Goal: Task Accomplishment & Management: Use online tool/utility

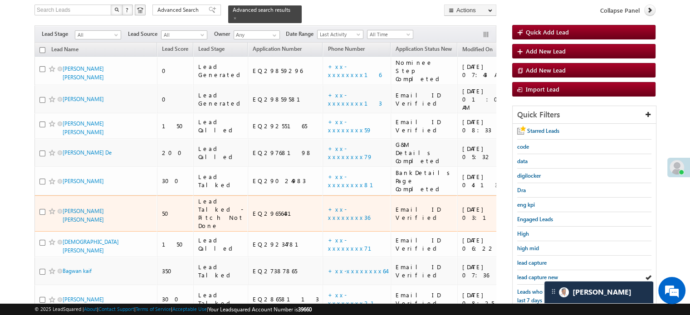
scroll to position [58, 0]
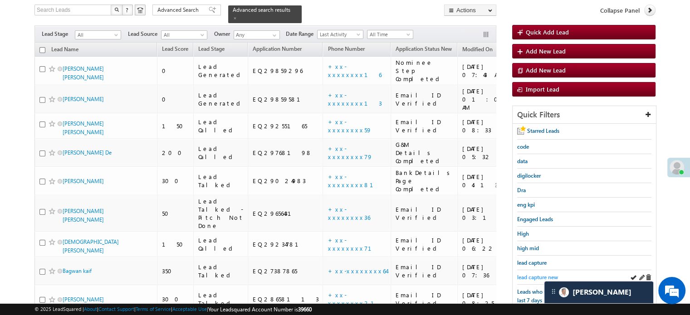
click at [524, 274] on span "lead capture new" at bounding box center [537, 277] width 41 height 7
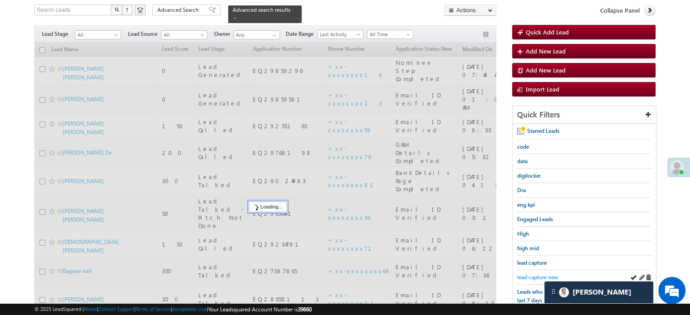
click at [527, 274] on span "lead capture new" at bounding box center [537, 277] width 41 height 7
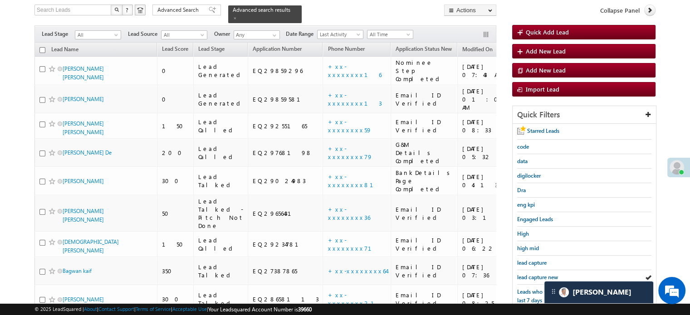
click at [527, 274] on span "lead capture new" at bounding box center [537, 277] width 41 height 7
click at [536, 274] on span "lead capture new" at bounding box center [537, 277] width 41 height 7
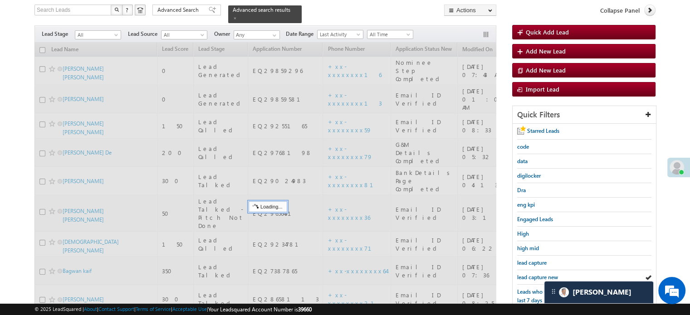
click at [536, 274] on span "lead capture new" at bounding box center [537, 277] width 41 height 7
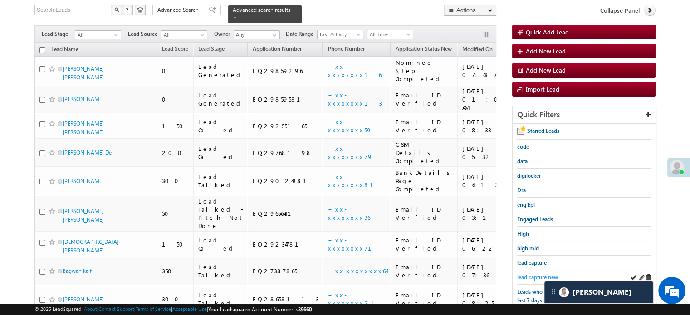
click at [545, 274] on span "lead capture new" at bounding box center [537, 277] width 41 height 7
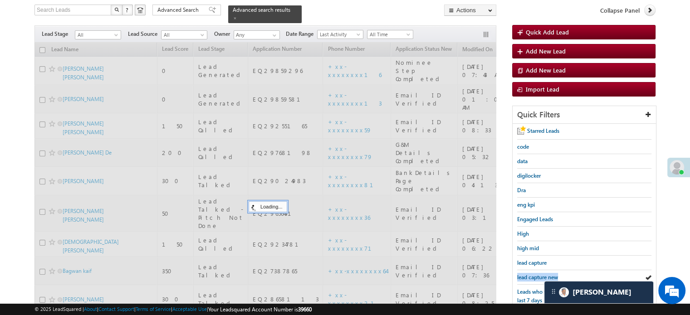
click at [545, 274] on span "lead capture new" at bounding box center [537, 277] width 41 height 7
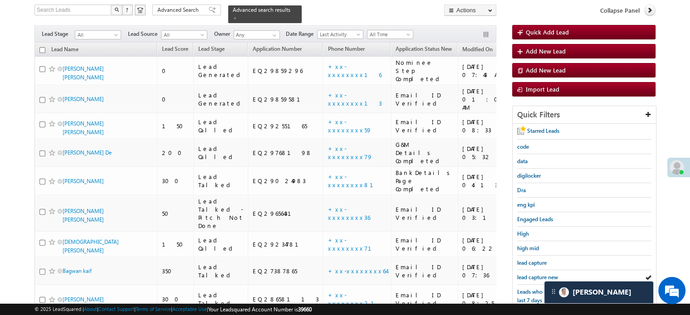
click at [545, 274] on span "lead capture new" at bounding box center [537, 277] width 41 height 7
click at [529, 274] on span "lead capture new" at bounding box center [537, 277] width 41 height 7
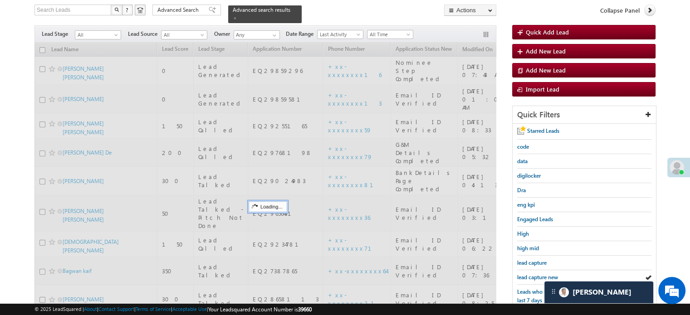
click at [529, 274] on span "lead capture new" at bounding box center [537, 277] width 41 height 7
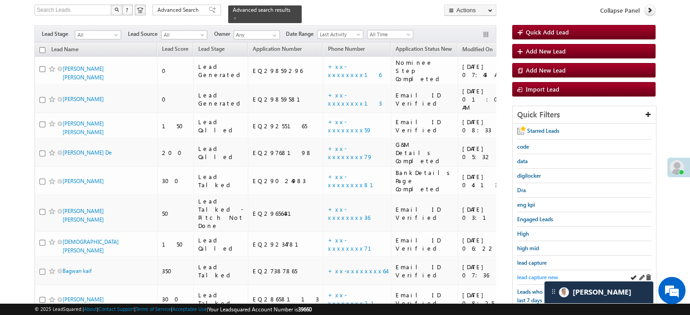
click at [537, 274] on span "lead capture new" at bounding box center [537, 277] width 41 height 7
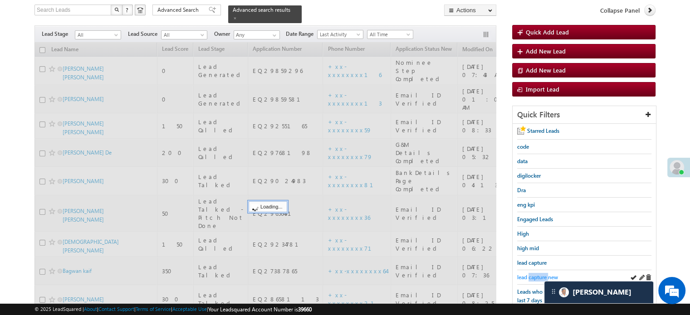
click at [537, 275] on span "lead capture new" at bounding box center [537, 277] width 41 height 7
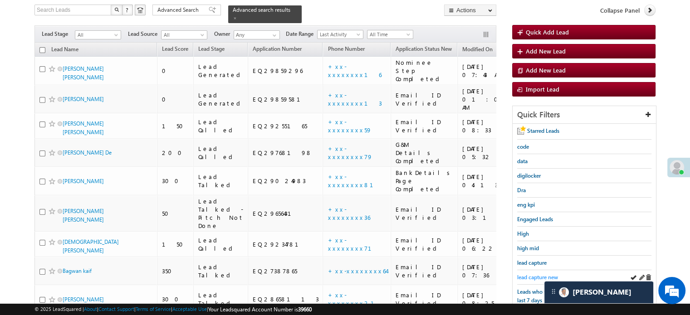
click at [533, 276] on span "lead capture new" at bounding box center [537, 277] width 41 height 7
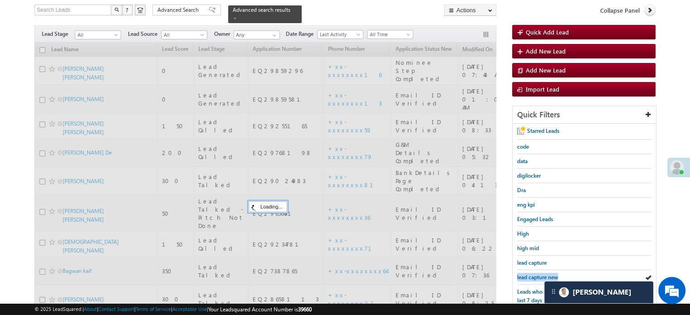
click at [533, 276] on span "lead capture new" at bounding box center [537, 277] width 41 height 7
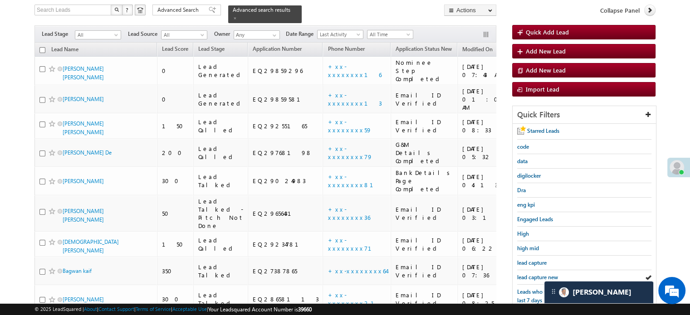
click at [533, 276] on span "lead capture new" at bounding box center [537, 277] width 41 height 7
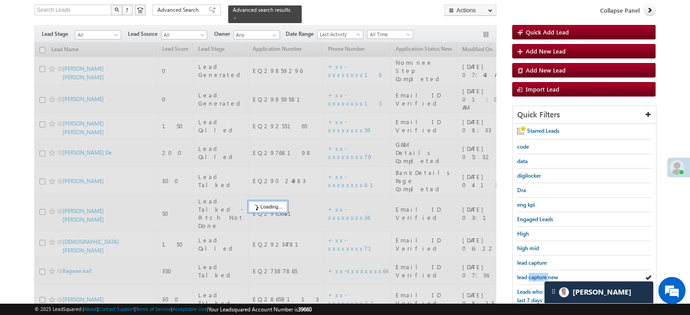
click at [533, 276] on span "lead capture new" at bounding box center [537, 277] width 41 height 7
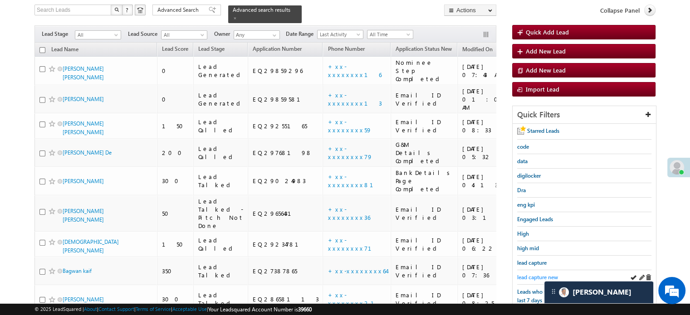
click at [531, 274] on span "lead capture new" at bounding box center [537, 277] width 41 height 7
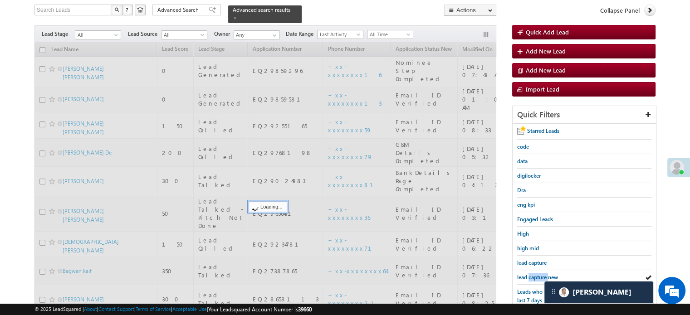
click at [531, 274] on span "lead capture new" at bounding box center [537, 277] width 41 height 7
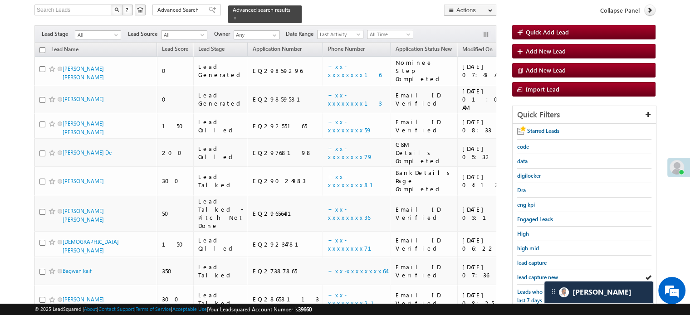
scroll to position [195, 0]
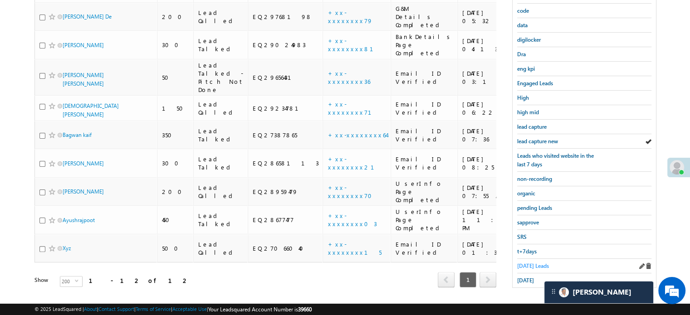
click at [527, 264] on span "Today's Leads" at bounding box center [533, 266] width 32 height 7
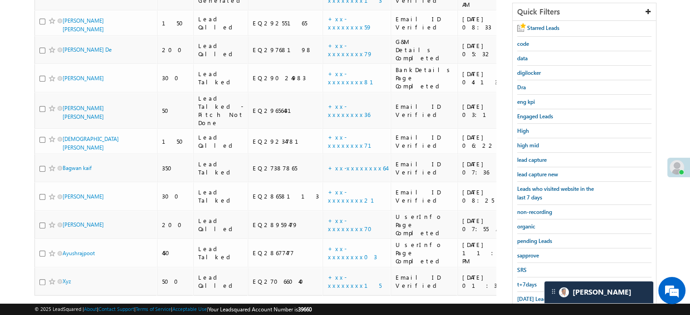
scroll to position [104, 0]
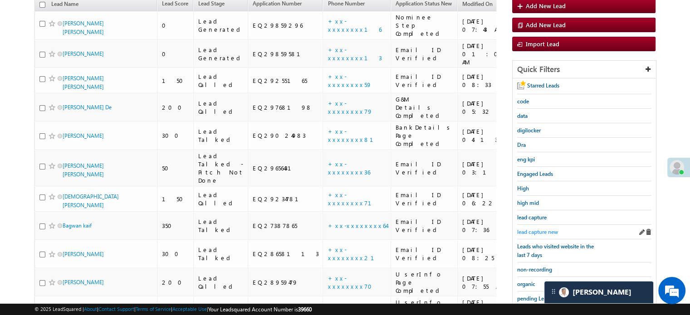
click at [538, 229] on span "lead capture new" at bounding box center [537, 232] width 41 height 7
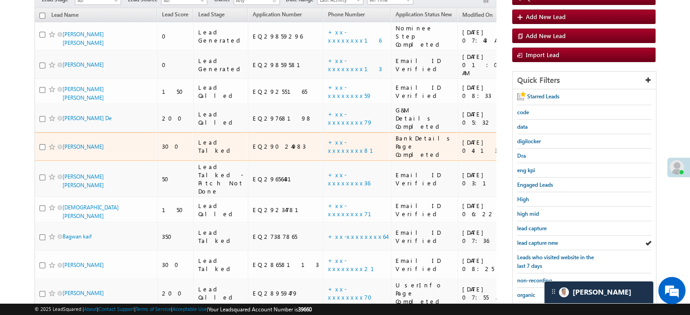
scroll to position [149, 0]
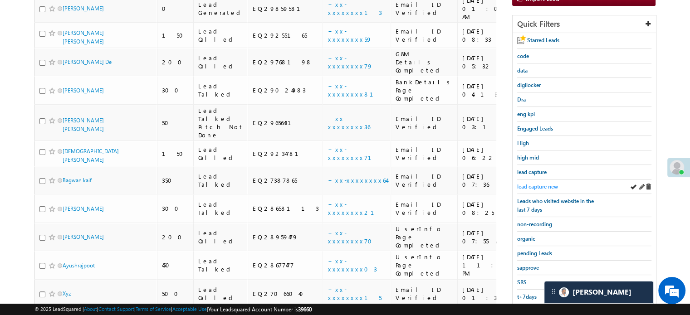
click at [545, 187] on span "lead capture new" at bounding box center [537, 186] width 41 height 7
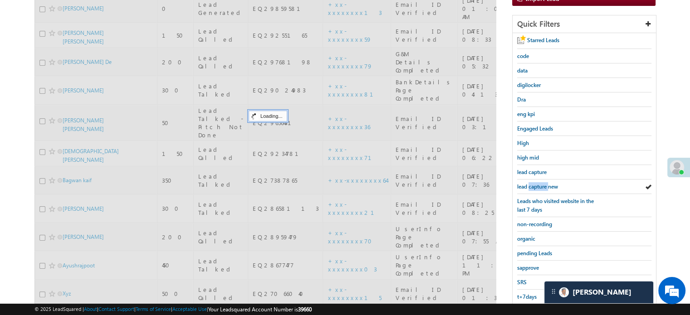
click at [545, 187] on span "lead capture new" at bounding box center [537, 186] width 41 height 7
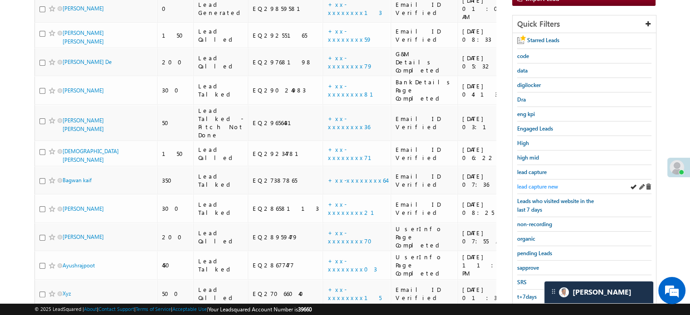
click at [537, 183] on span "lead capture new" at bounding box center [537, 186] width 41 height 7
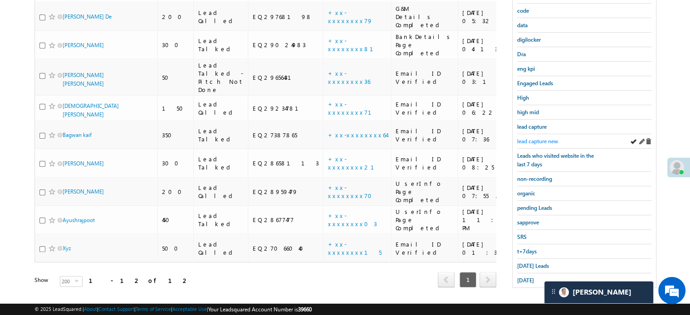
click at [528, 141] on span "lead capture new" at bounding box center [537, 141] width 41 height 7
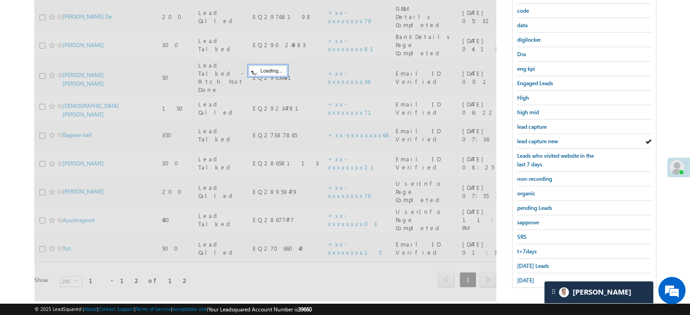
click at [528, 141] on span "lead capture new" at bounding box center [537, 141] width 41 height 7
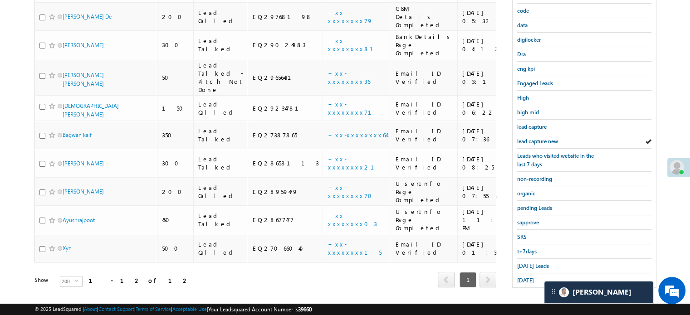
scroll to position [104, 0]
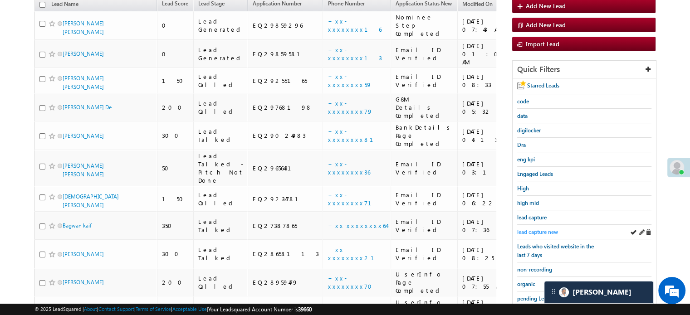
click at [531, 231] on span "lead capture new" at bounding box center [537, 232] width 41 height 7
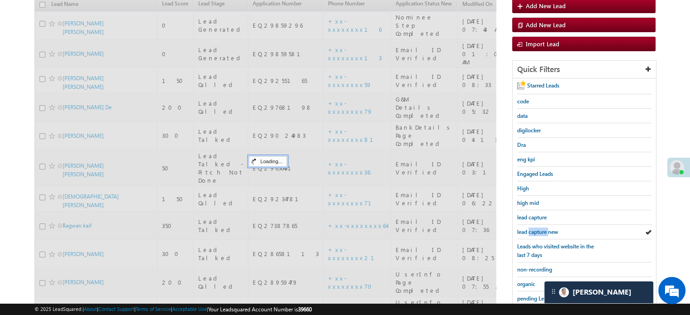
click at [531, 231] on span "lead capture new" at bounding box center [537, 232] width 41 height 7
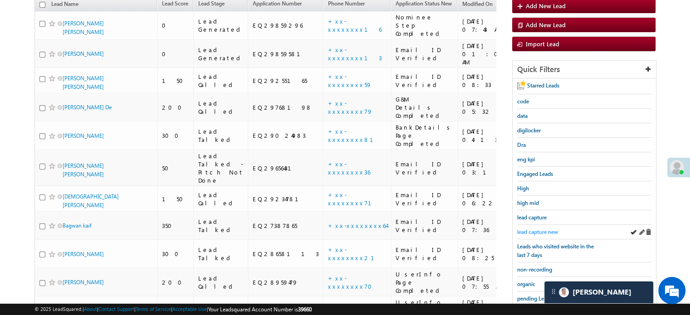
click at [529, 229] on span "lead capture new" at bounding box center [537, 232] width 41 height 7
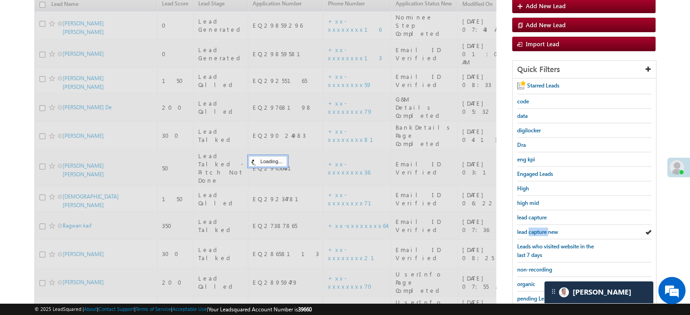
click at [529, 229] on span "lead capture new" at bounding box center [537, 232] width 41 height 7
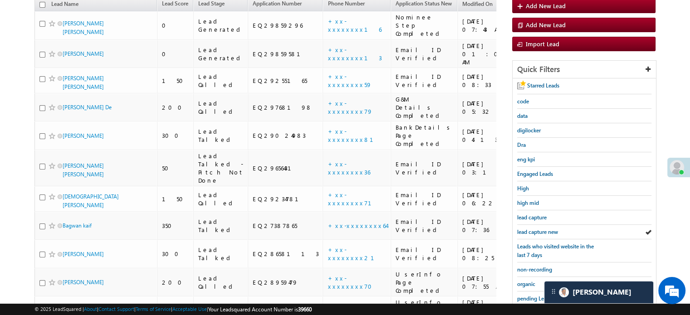
click at [529, 229] on span "lead capture new" at bounding box center [537, 232] width 41 height 7
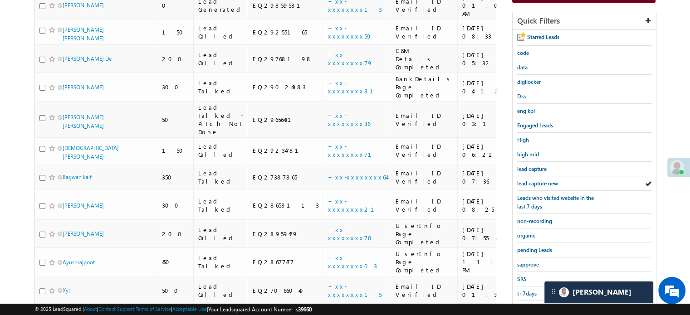
scroll to position [195, 0]
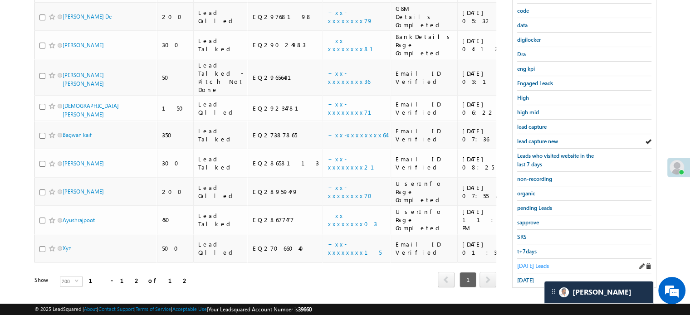
click at [522, 263] on span "Today's Leads" at bounding box center [533, 266] width 32 height 7
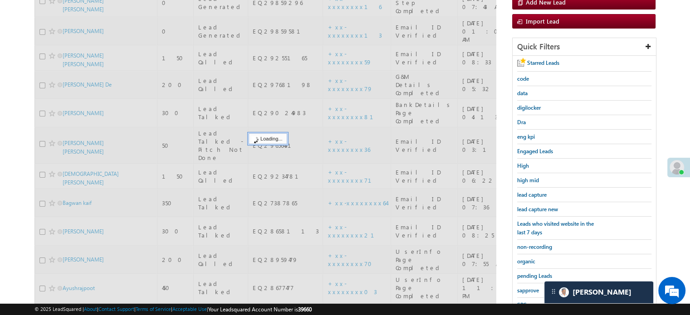
scroll to position [58, 0]
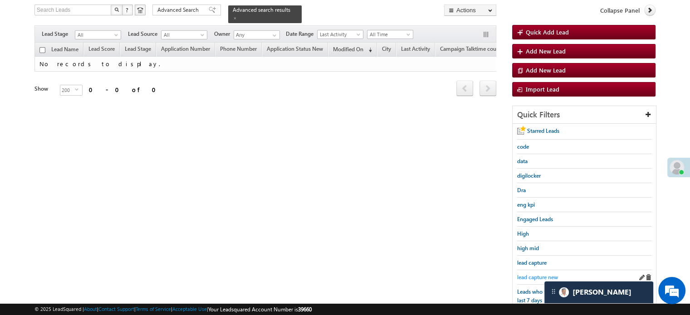
click at [521, 274] on span "lead capture new" at bounding box center [537, 277] width 41 height 7
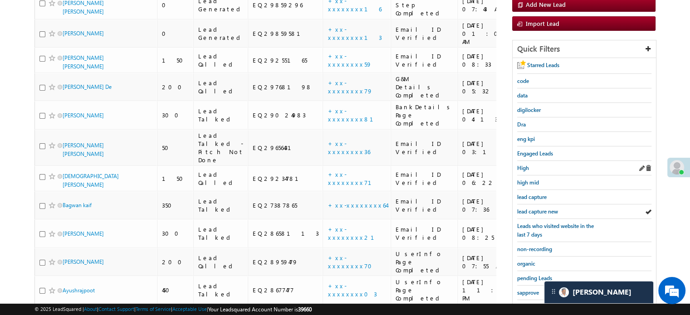
scroll to position [104, 0]
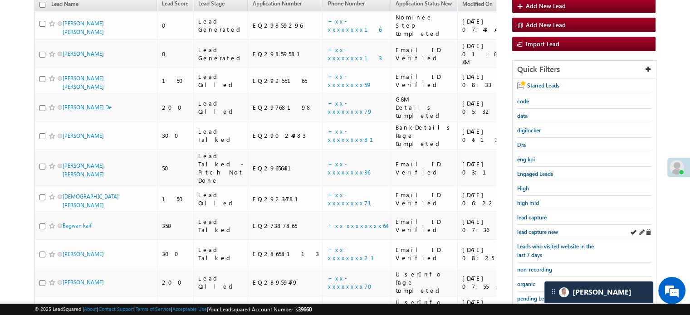
click at [530, 225] on div "lead capture new" at bounding box center [584, 232] width 134 height 15
click at [529, 229] on span "lead capture new" at bounding box center [537, 232] width 41 height 7
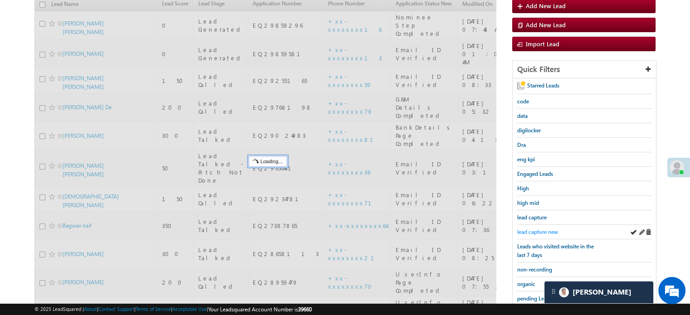
click at [528, 229] on span "lead capture new" at bounding box center [537, 232] width 41 height 7
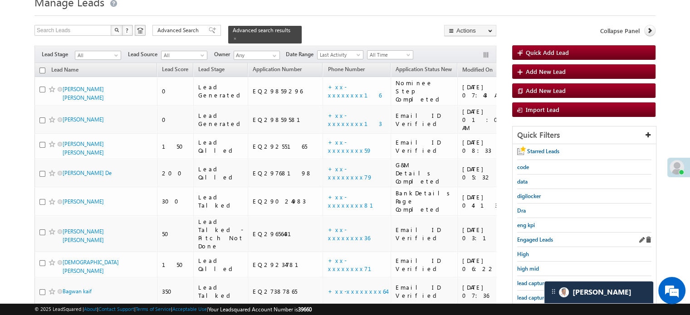
scroll to position [58, 0]
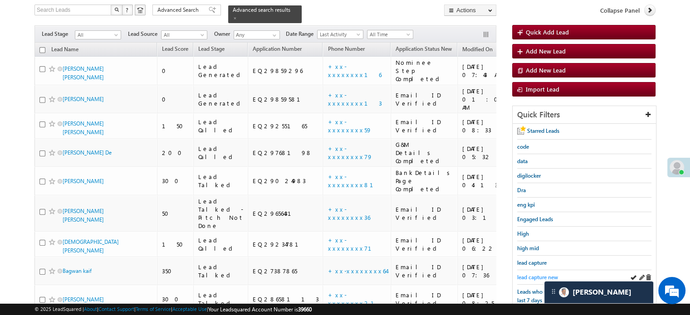
click at [533, 274] on span "lead capture new" at bounding box center [537, 277] width 41 height 7
click at [522, 275] on span "lead capture new" at bounding box center [537, 277] width 41 height 7
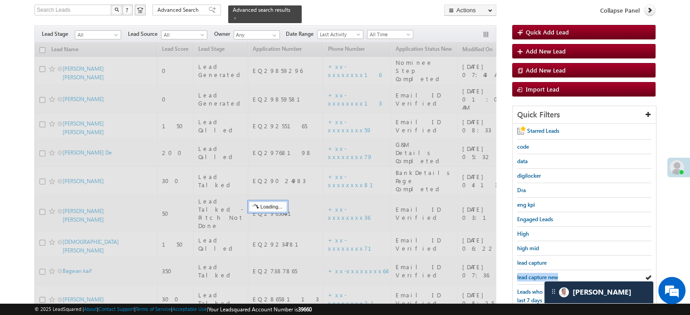
click at [522, 275] on span "lead capture new" at bounding box center [537, 277] width 41 height 7
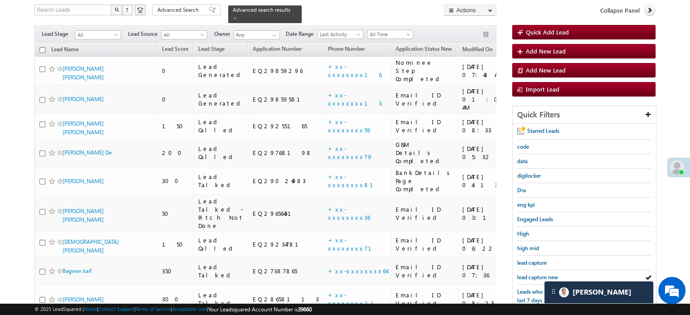
click at [522, 275] on span "lead capture new" at bounding box center [537, 277] width 41 height 7
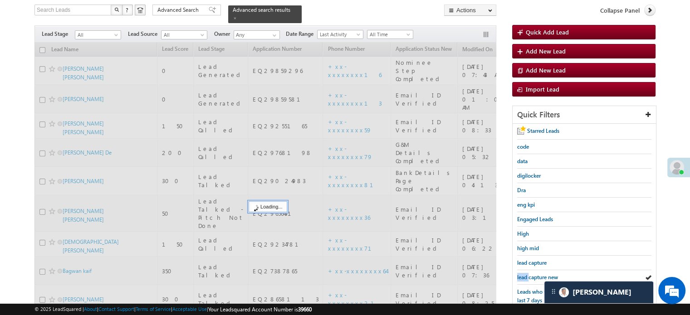
click at [522, 275] on span "lead capture new" at bounding box center [537, 277] width 41 height 7
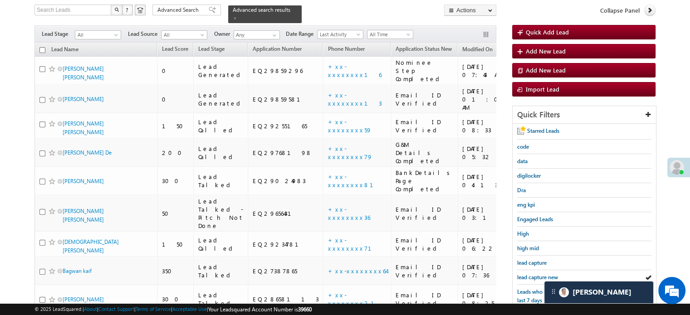
scroll to position [195, 0]
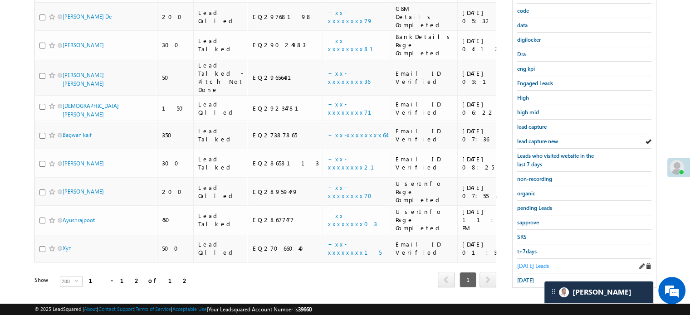
click at [521, 263] on span "Today's Leads" at bounding box center [533, 266] width 32 height 7
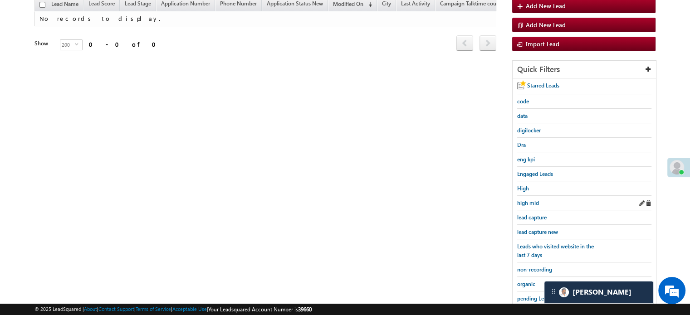
scroll to position [58, 0]
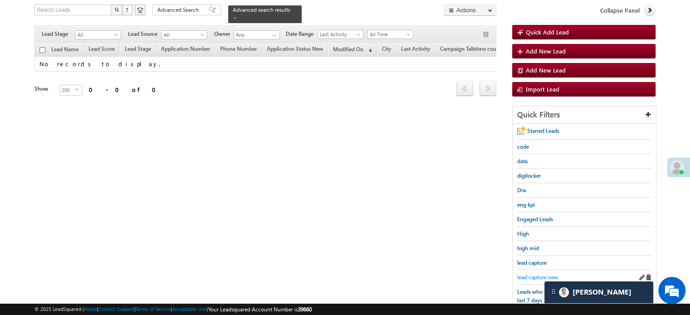
click at [531, 274] on span "lead capture new" at bounding box center [537, 277] width 41 height 7
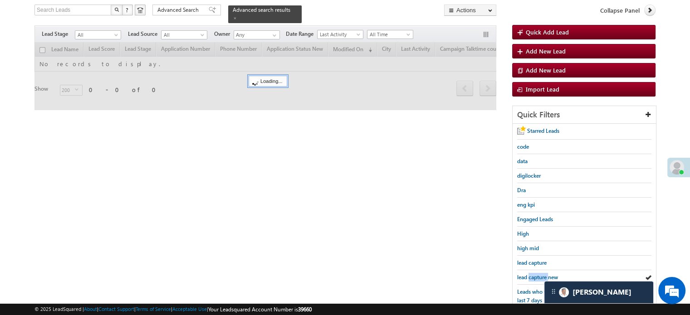
click at [531, 274] on span "lead capture new" at bounding box center [537, 277] width 41 height 7
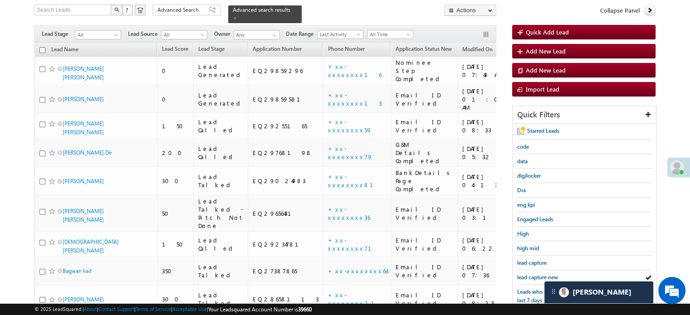
click at [531, 274] on span "lead capture new" at bounding box center [537, 277] width 41 height 7
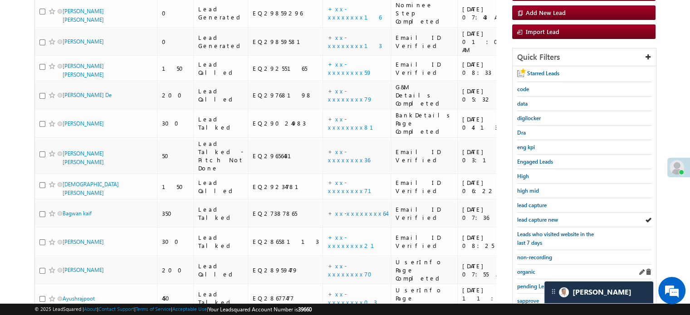
scroll to position [195, 0]
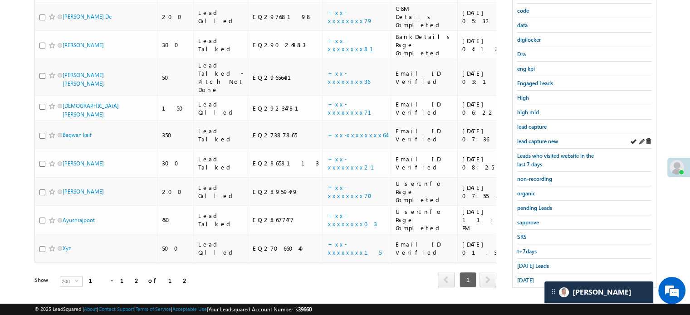
click at [531, 143] on div "lead capture new" at bounding box center [584, 141] width 134 height 15
click at [531, 140] on span "lead capture new" at bounding box center [537, 141] width 41 height 7
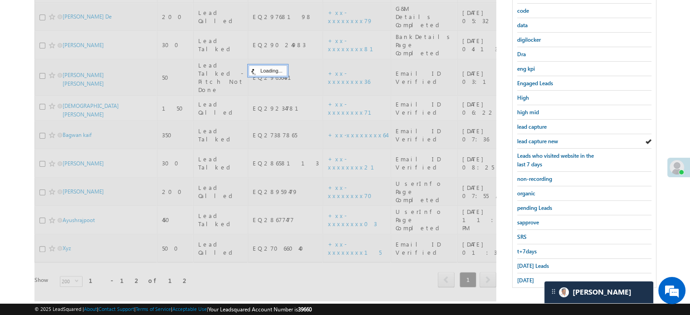
click at [531, 140] on span "lead capture new" at bounding box center [537, 141] width 41 height 7
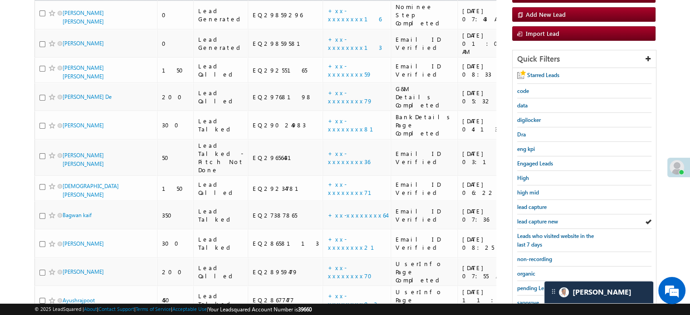
scroll to position [58, 0]
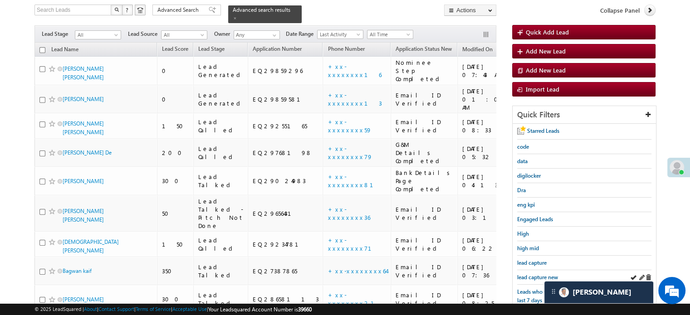
click at [531, 280] on div "lead capture new" at bounding box center [584, 277] width 134 height 15
click at [530, 279] on div "lead capture new" at bounding box center [584, 277] width 134 height 15
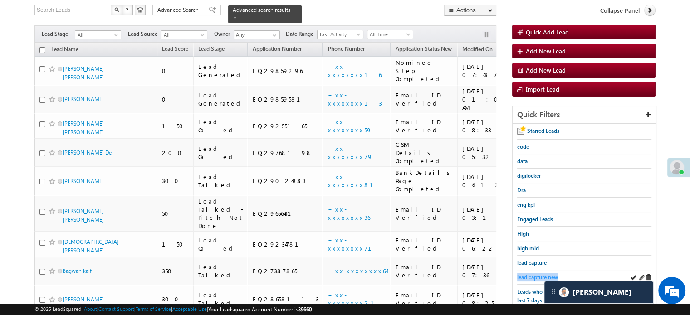
click at [527, 275] on span "lead capture new" at bounding box center [537, 277] width 41 height 7
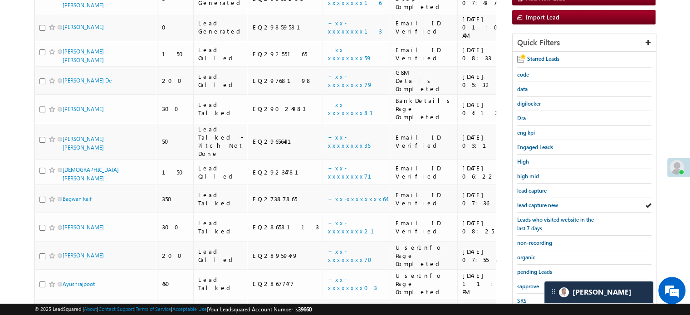
scroll to position [195, 0]
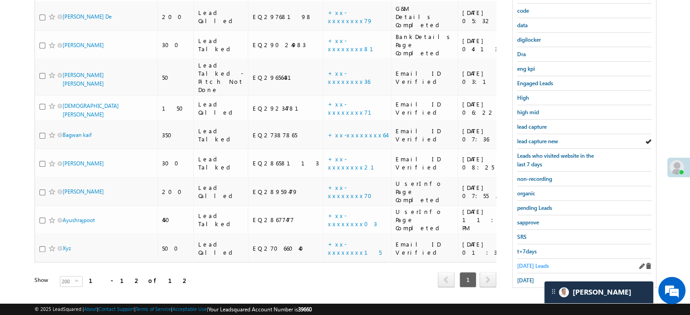
click at [525, 262] on link "Today's Leads" at bounding box center [533, 266] width 32 height 9
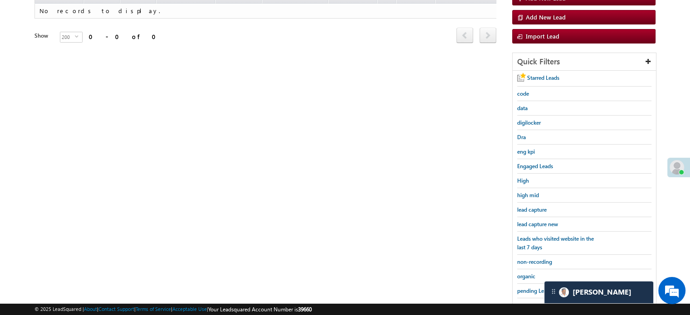
scroll to position [104, 0]
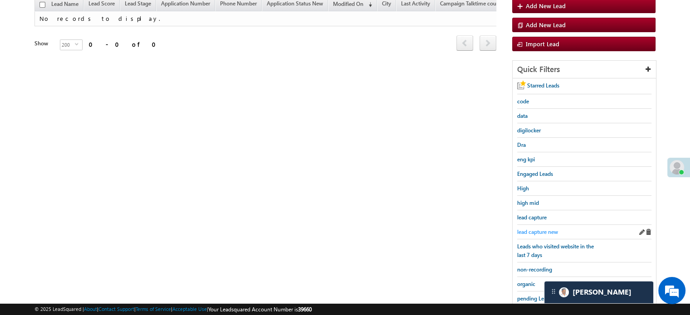
click at [535, 228] on link "lead capture new" at bounding box center [537, 232] width 41 height 9
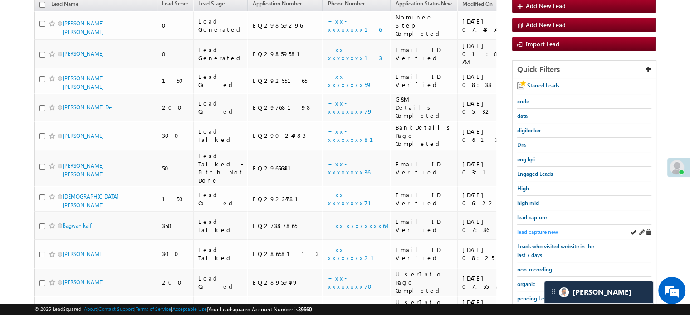
click at [533, 233] on span "lead capture new" at bounding box center [537, 232] width 41 height 7
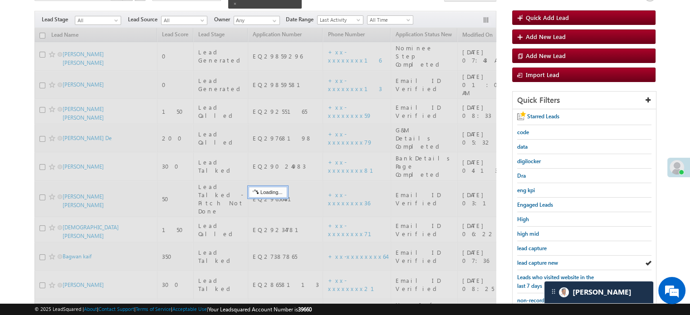
scroll to position [58, 0]
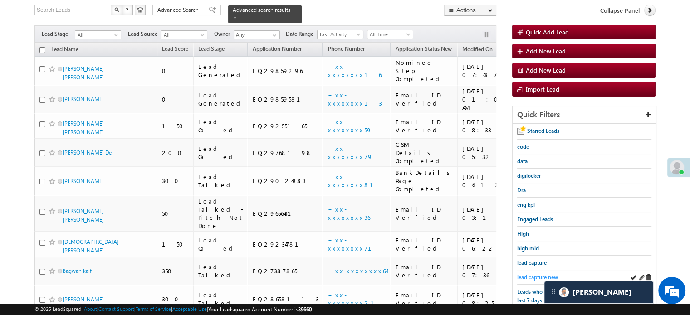
click at [527, 274] on span "lead capture new" at bounding box center [537, 277] width 41 height 7
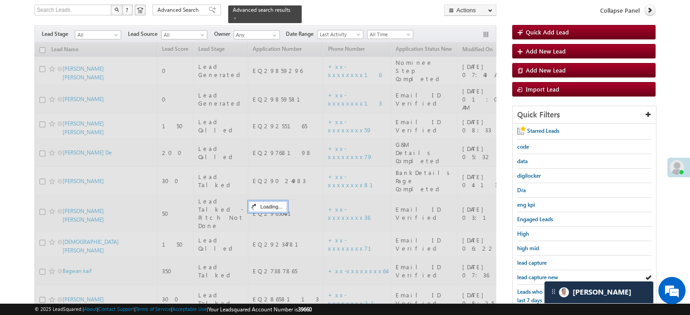
click at [527, 274] on span "lead capture new" at bounding box center [537, 277] width 41 height 7
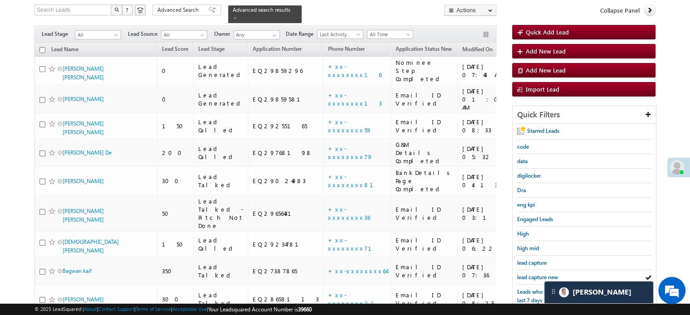
click at [527, 274] on span "lead capture new" at bounding box center [537, 277] width 41 height 7
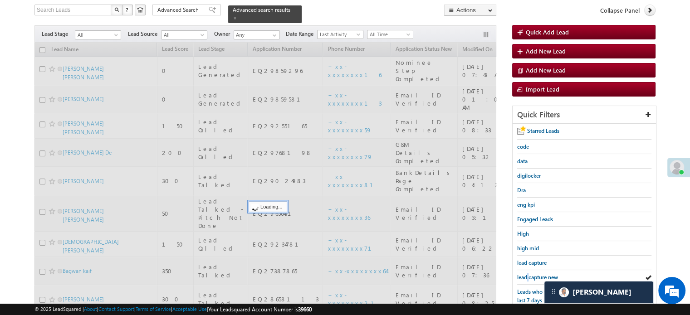
click at [527, 274] on span "lead capture new" at bounding box center [537, 277] width 41 height 7
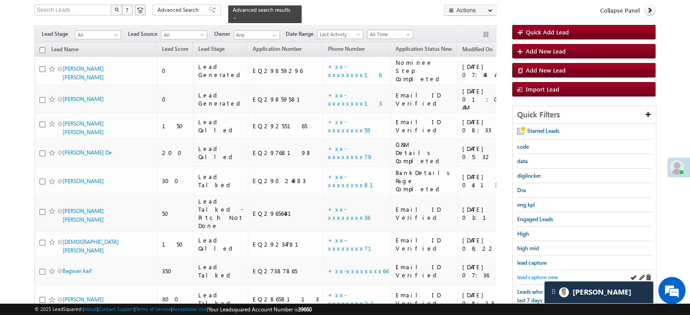
click at [527, 274] on span "lead capture new" at bounding box center [537, 277] width 41 height 7
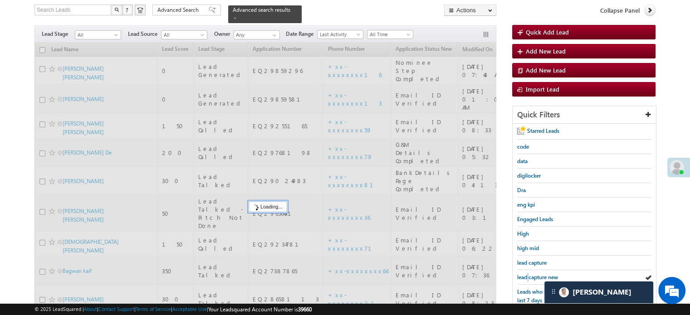
click at [527, 274] on span "lead capture new" at bounding box center [537, 277] width 41 height 7
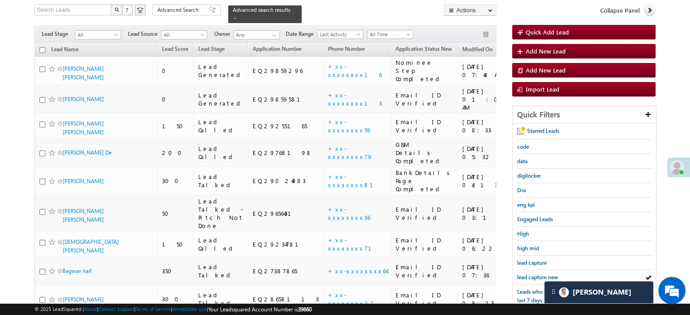
click at [527, 274] on span "lead capture new" at bounding box center [537, 277] width 41 height 7
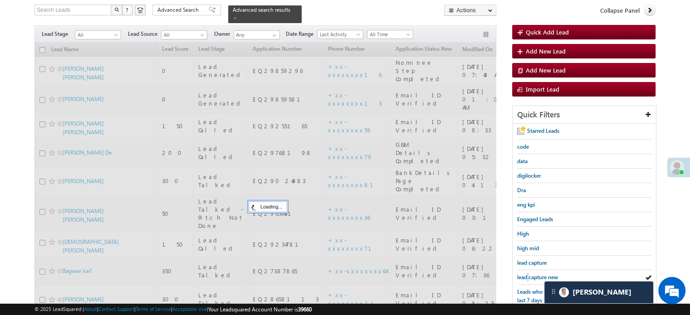
click at [527, 274] on span "lead capture new" at bounding box center [537, 277] width 41 height 7
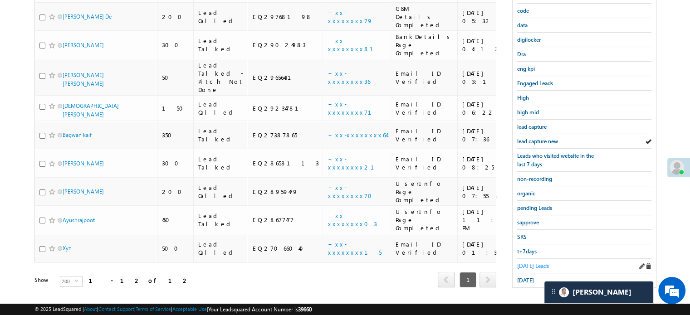
click at [535, 263] on span "Today's Leads" at bounding box center [533, 266] width 32 height 7
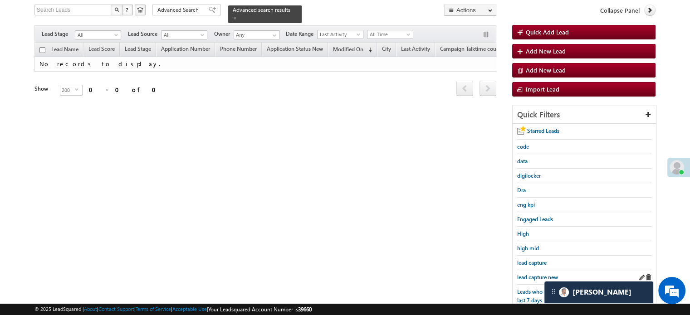
click at [532, 270] on div "lead capture new" at bounding box center [584, 277] width 134 height 15
click at [531, 270] on div "lead capture new" at bounding box center [584, 277] width 134 height 15
click at [533, 274] on span "lead capture new" at bounding box center [537, 277] width 41 height 7
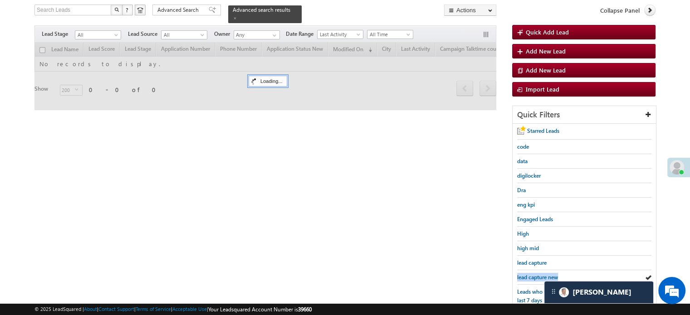
click at [533, 274] on span "lead capture new" at bounding box center [537, 277] width 41 height 7
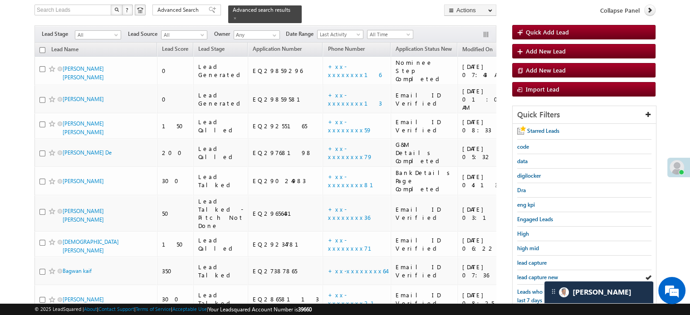
click at [533, 274] on span "lead capture new" at bounding box center [537, 277] width 41 height 7
click at [526, 274] on span "lead capture new" at bounding box center [537, 277] width 41 height 7
click at [524, 275] on span "lead capture new" at bounding box center [537, 277] width 41 height 7
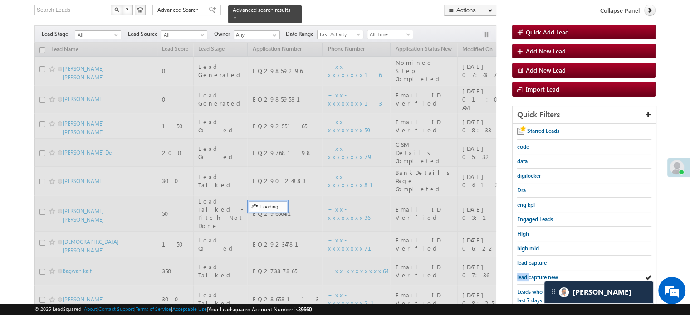
click at [524, 275] on span "lead capture new" at bounding box center [537, 277] width 41 height 7
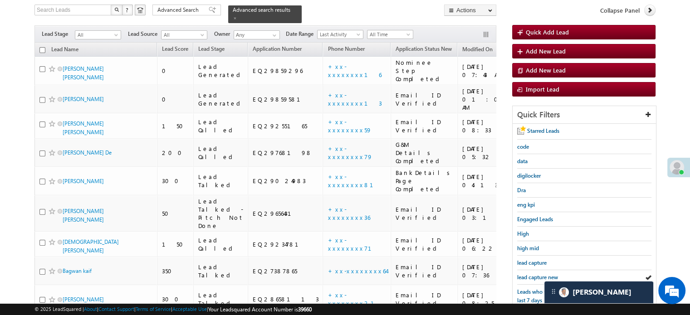
click at [524, 275] on span "lead capture new" at bounding box center [537, 277] width 41 height 7
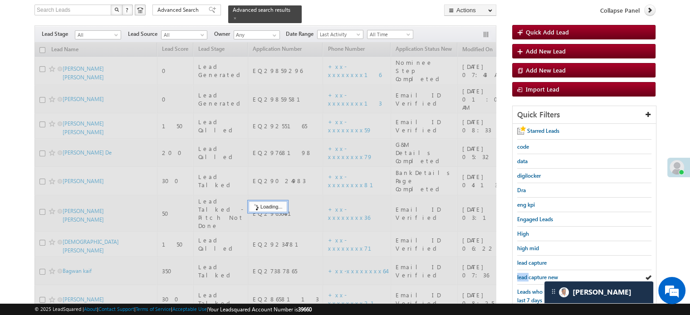
click at [524, 275] on span "lead capture new" at bounding box center [537, 277] width 41 height 7
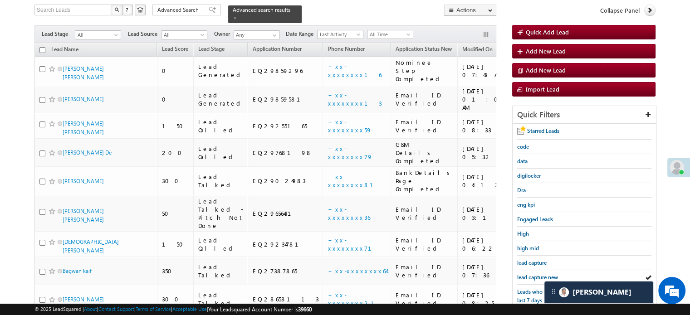
click at [524, 275] on span "lead capture new" at bounding box center [537, 277] width 41 height 7
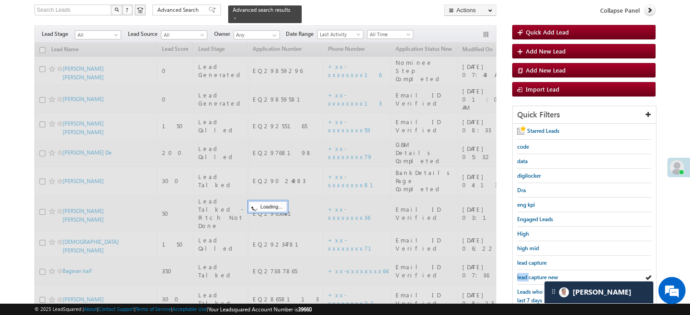
click at [524, 275] on span "lead capture new" at bounding box center [537, 277] width 41 height 7
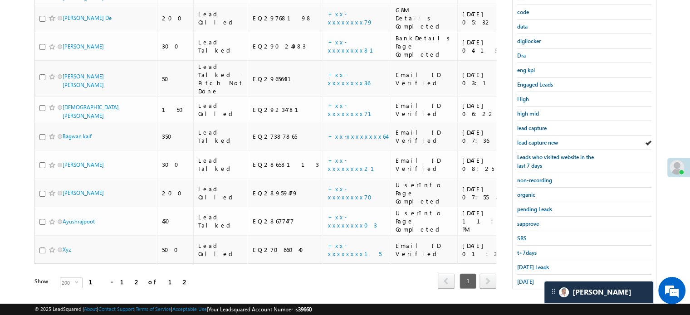
scroll to position [195, 0]
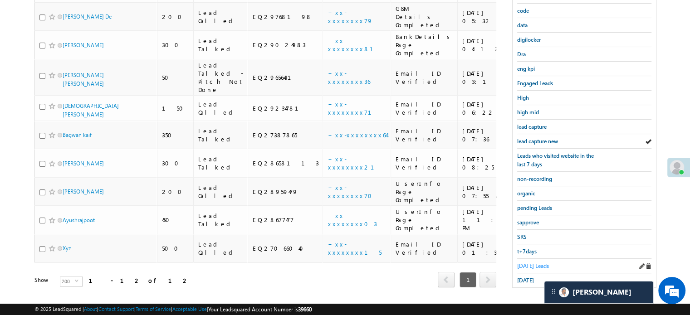
click at [520, 263] on span "Today's Leads" at bounding box center [533, 266] width 32 height 7
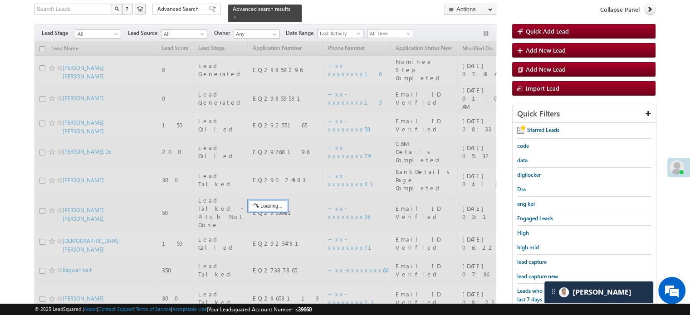
scroll to position [58, 0]
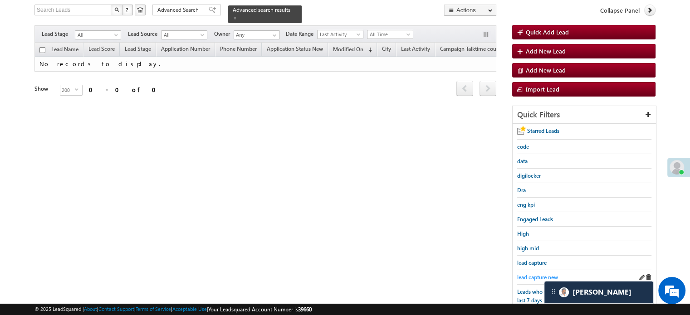
click at [530, 274] on span "lead capture new" at bounding box center [537, 277] width 41 height 7
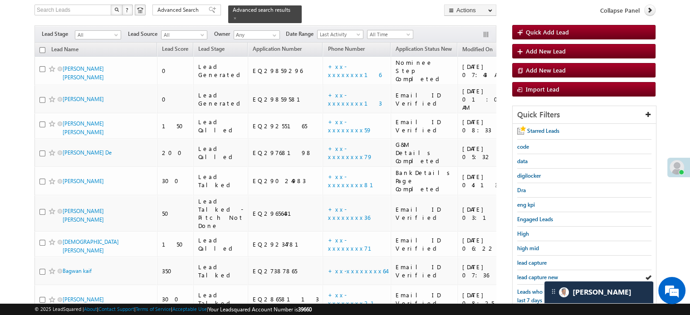
click at [530, 274] on span "lead capture new" at bounding box center [537, 277] width 41 height 7
click at [553, 274] on span "lead capture new" at bounding box center [537, 277] width 41 height 7
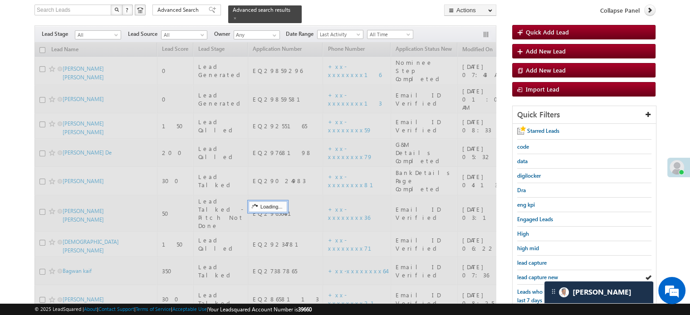
click at [553, 274] on span "lead capture new" at bounding box center [537, 277] width 41 height 7
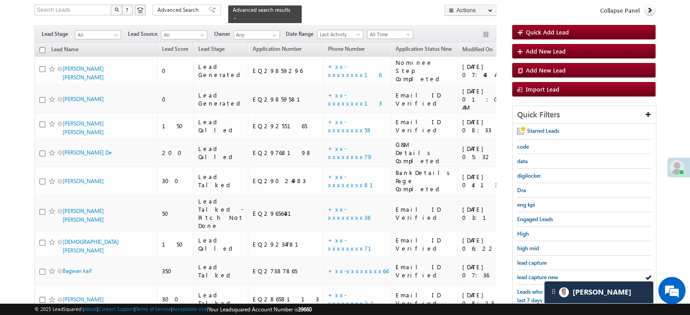
click at [553, 274] on span "lead capture new" at bounding box center [537, 277] width 41 height 7
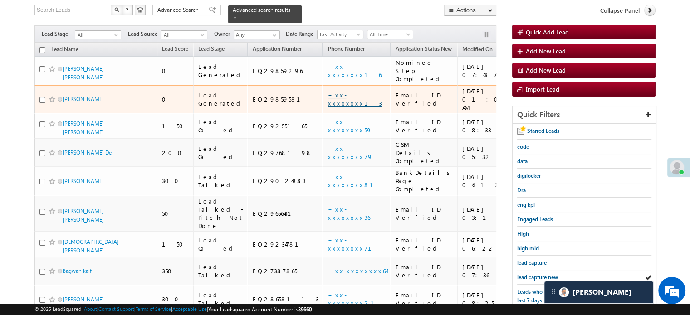
click at [327, 91] on link "+xx-xxxxxxxx13" at bounding box center [354, 99] width 54 height 16
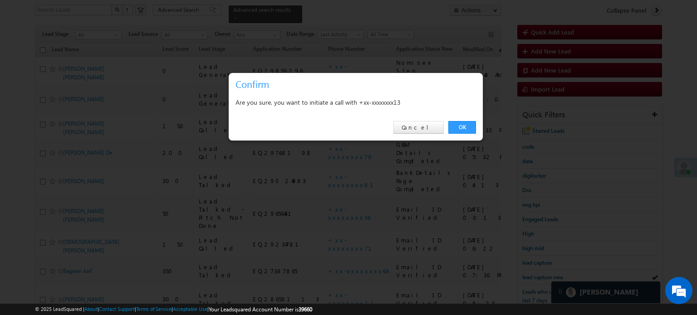
click at [509, 130] on div at bounding box center [348, 157] width 697 height 315
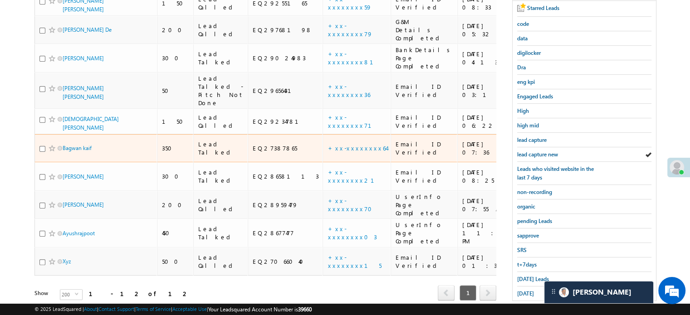
scroll to position [91, 0]
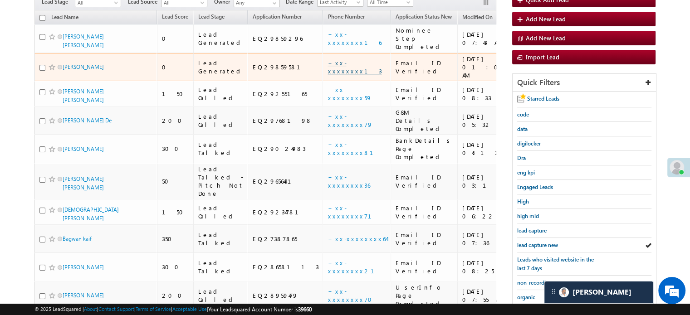
click at [327, 59] on link "+xx-xxxxxxxx13" at bounding box center [354, 67] width 54 height 16
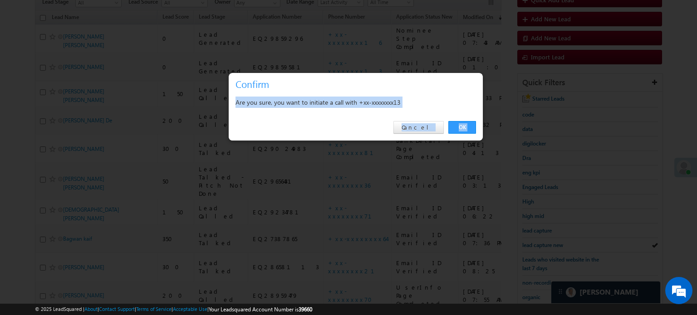
drag, startPoint x: 344, startPoint y: 88, endPoint x: 292, endPoint y: 58, distance: 60.0
click at [292, 58] on body "Menu Priya Rathore priya .rath ore@a ngelb rokin g.com" at bounding box center [348, 162] width 697 height 507
click at [471, 129] on link "OK" at bounding box center [462, 127] width 28 height 13
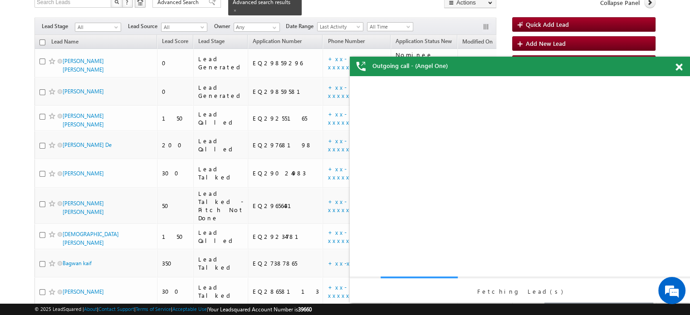
scroll to position [0, 0]
click at [682, 62] on div at bounding box center [683, 66] width 12 height 18
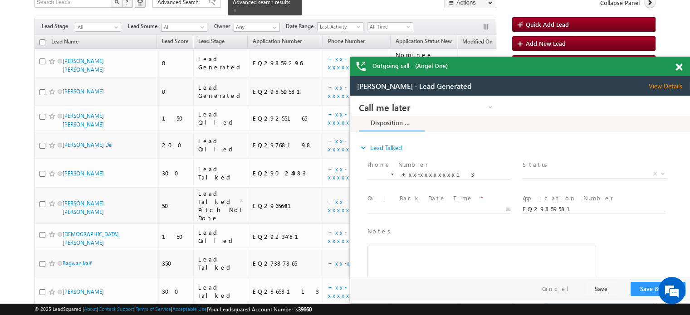
click at [678, 69] on span at bounding box center [678, 67] width 7 height 8
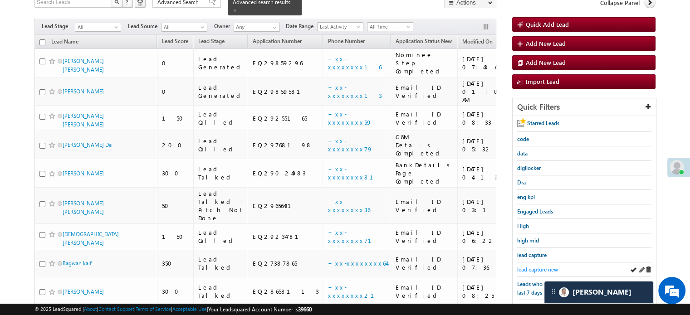
click at [543, 266] on span "lead capture new" at bounding box center [537, 269] width 41 height 7
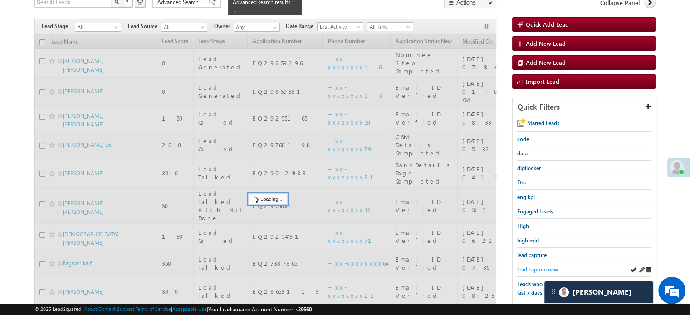
scroll to position [66, 0]
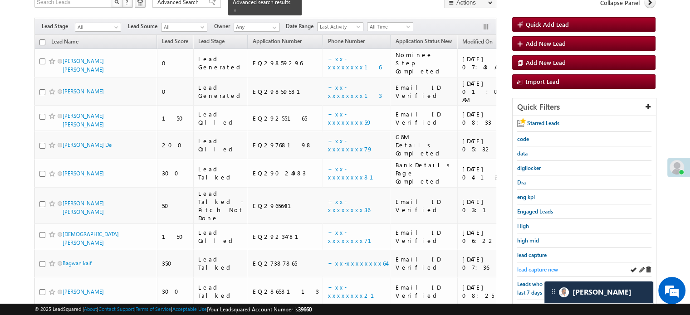
click at [541, 266] on span "lead capture new" at bounding box center [537, 269] width 41 height 7
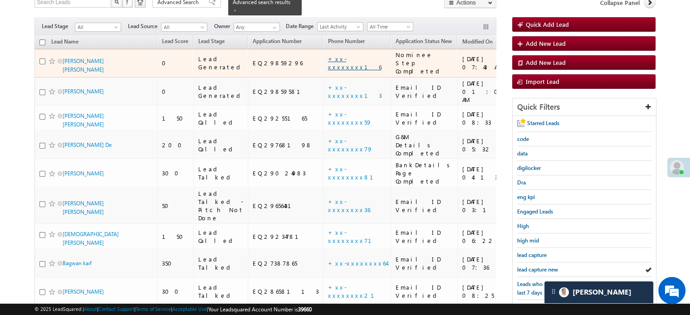
click at [327, 56] on link "+xx-xxxxxxxx16" at bounding box center [354, 63] width 54 height 16
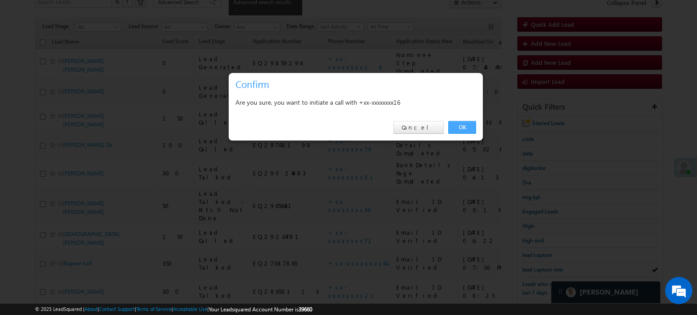
click at [458, 129] on link "OK" at bounding box center [462, 127] width 28 height 13
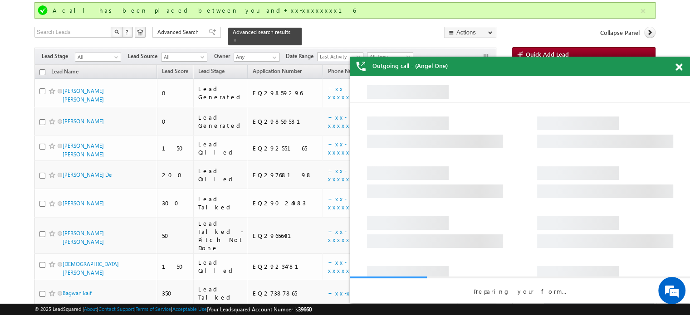
scroll to position [45, 0]
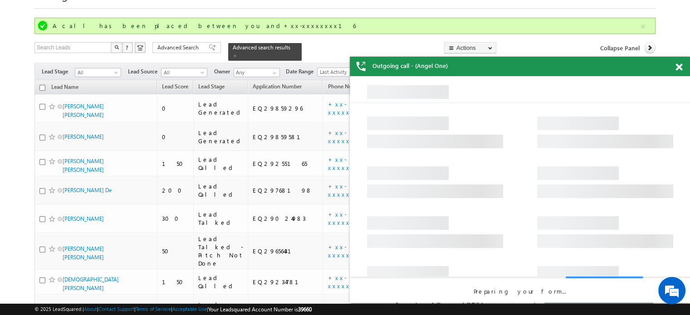
click at [678, 68] on span at bounding box center [678, 67] width 7 height 8
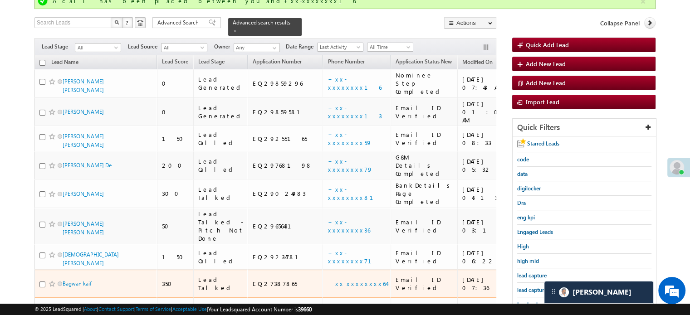
scroll to position [91, 0]
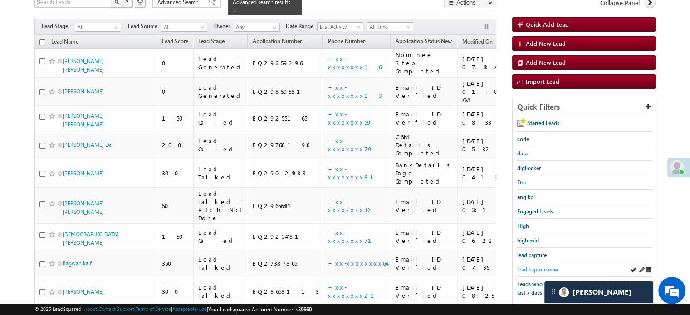
click at [543, 266] on span "lead capture new" at bounding box center [537, 269] width 41 height 7
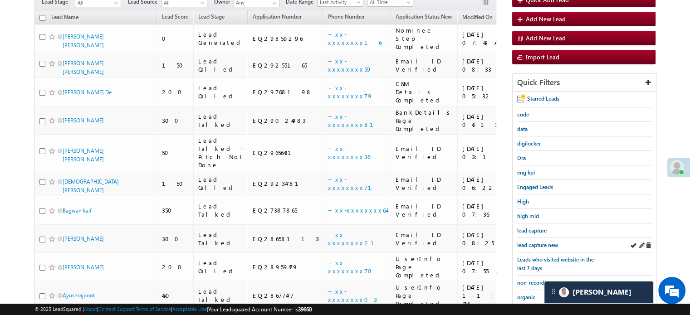
click at [557, 238] on div "lead capture new" at bounding box center [584, 245] width 134 height 15
click at [556, 241] on link "lead capture new" at bounding box center [537, 245] width 41 height 9
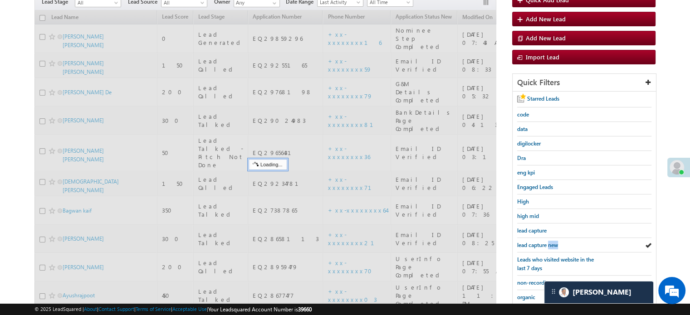
click at [556, 241] on link "lead capture new" at bounding box center [537, 245] width 41 height 9
click at [555, 242] on span "lead capture new" at bounding box center [537, 245] width 41 height 7
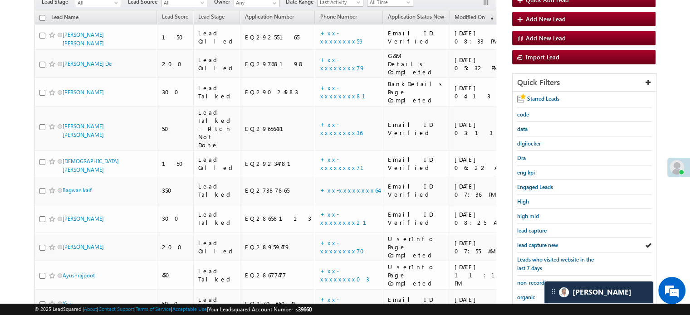
click at [555, 242] on span "lead capture new" at bounding box center [537, 245] width 41 height 7
click at [548, 244] on span "lead capture new" at bounding box center [537, 245] width 41 height 7
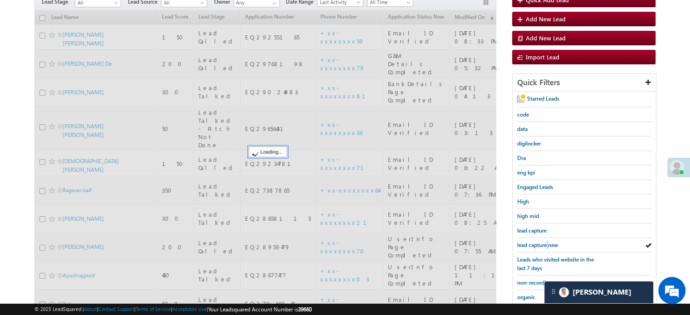
click at [548, 244] on span "lead capture new" at bounding box center [537, 245] width 41 height 7
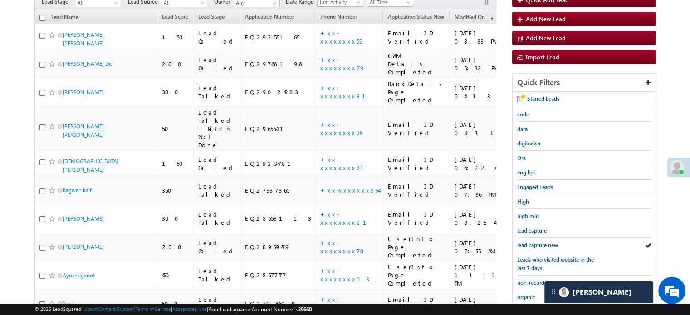
click at [548, 244] on span "lead capture new" at bounding box center [537, 245] width 41 height 7
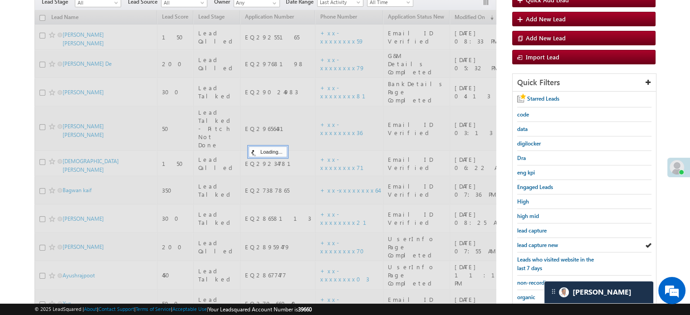
click at [548, 244] on span "lead capture new" at bounding box center [537, 245] width 41 height 7
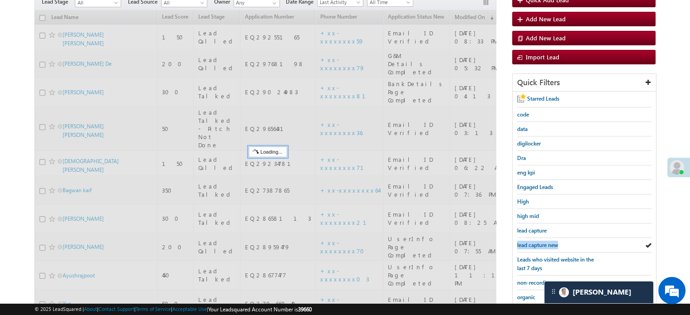
click at [548, 244] on span "lead capture new" at bounding box center [537, 245] width 41 height 7
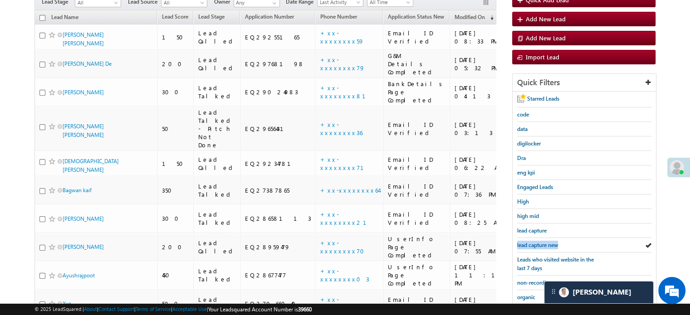
click at [548, 244] on span "lead capture new" at bounding box center [537, 245] width 41 height 7
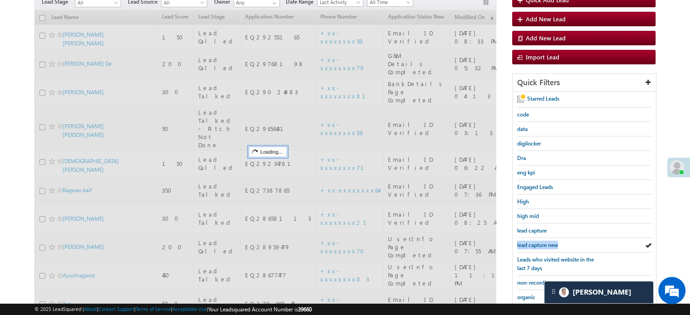
click at [548, 244] on span "lead capture new" at bounding box center [537, 245] width 41 height 7
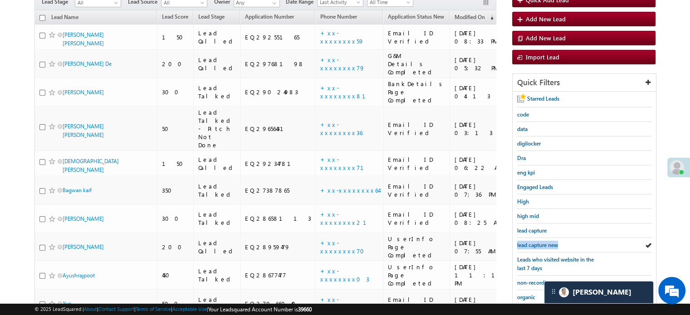
click at [548, 244] on span "lead capture new" at bounding box center [537, 245] width 41 height 7
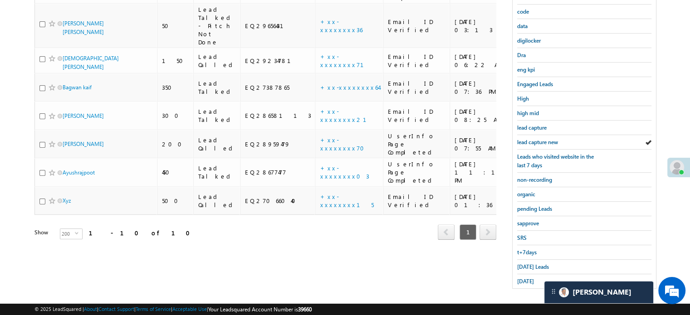
scroll to position [195, 0]
click at [544, 138] on span "lead capture new" at bounding box center [537, 141] width 41 height 7
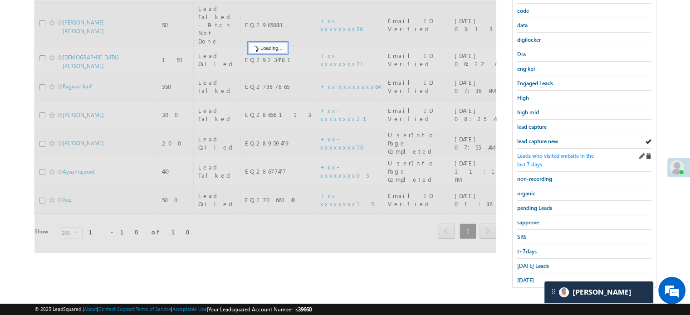
scroll to position [58, 0]
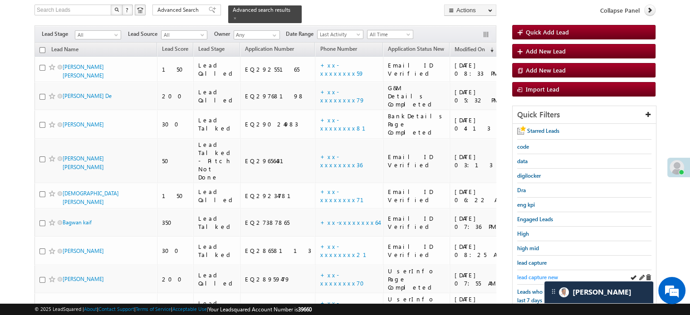
click at [547, 275] on span "lead capture new" at bounding box center [537, 277] width 41 height 7
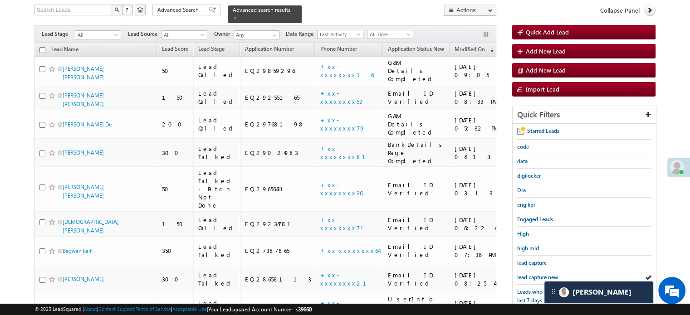
click at [547, 275] on span "lead capture new" at bounding box center [537, 277] width 41 height 7
click at [531, 274] on span "lead capture new" at bounding box center [537, 277] width 41 height 7
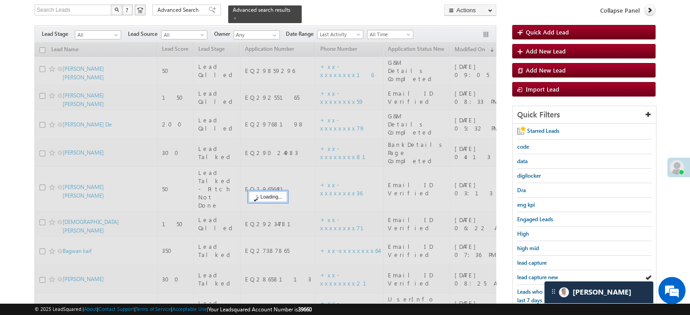
click at [531, 274] on span "lead capture new" at bounding box center [537, 277] width 41 height 7
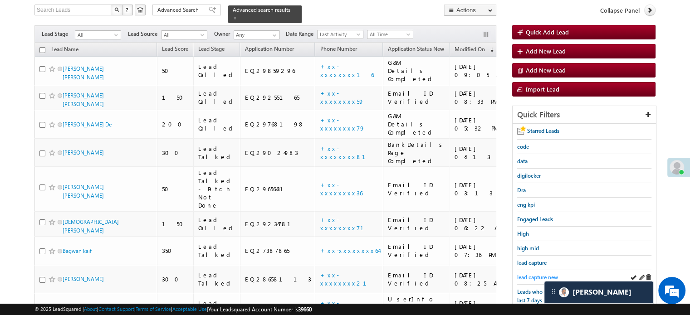
click at [541, 274] on span "lead capture new" at bounding box center [537, 277] width 41 height 7
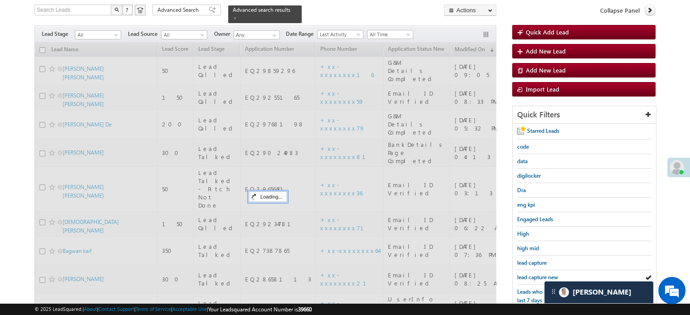
click at [541, 274] on span "lead capture new" at bounding box center [537, 277] width 41 height 7
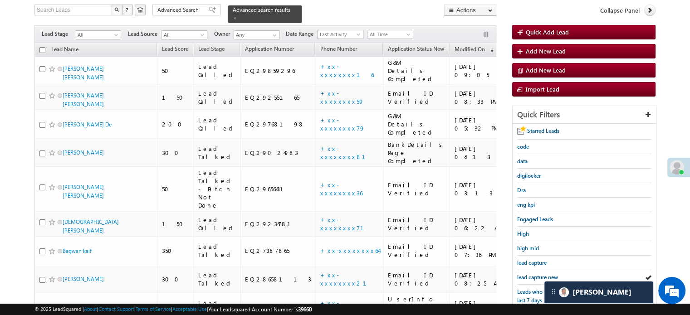
click at [541, 274] on span "lead capture new" at bounding box center [537, 277] width 41 height 7
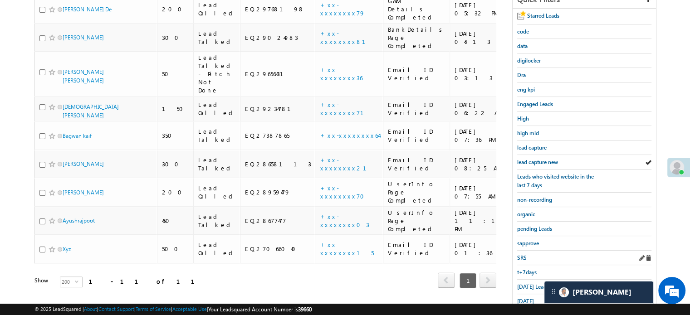
scroll to position [195, 0]
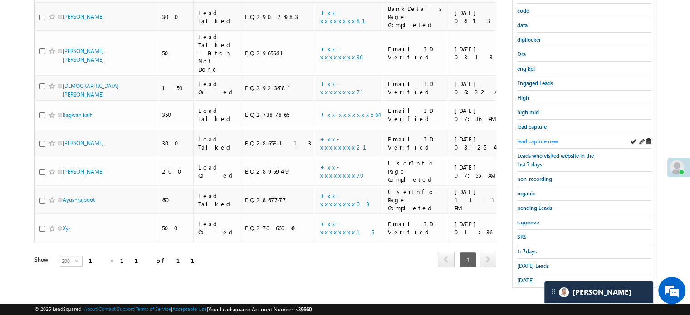
click at [543, 139] on span "lead capture new" at bounding box center [537, 141] width 41 height 7
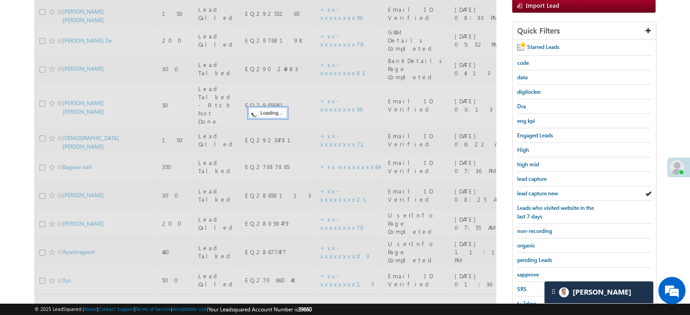
scroll to position [58, 0]
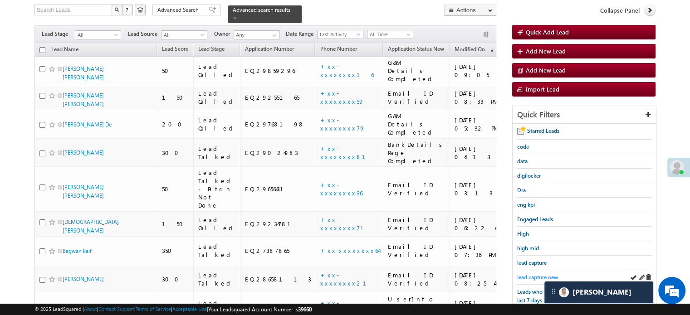
click at [550, 274] on span "lead capture new" at bounding box center [537, 277] width 41 height 7
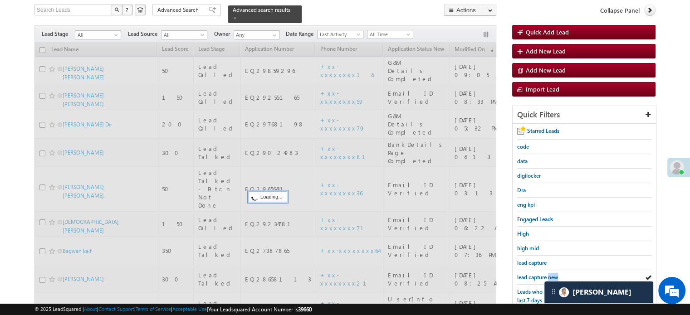
click at [550, 274] on span "lead capture new" at bounding box center [537, 277] width 41 height 7
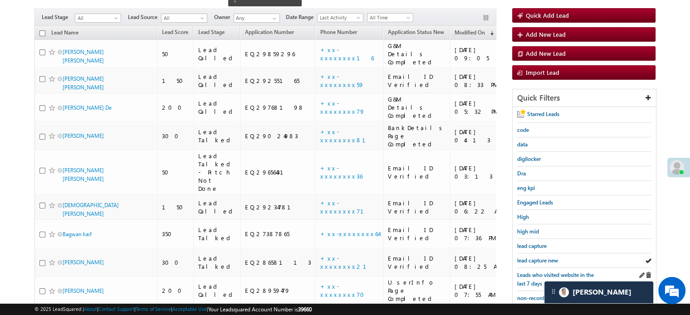
scroll to position [104, 0]
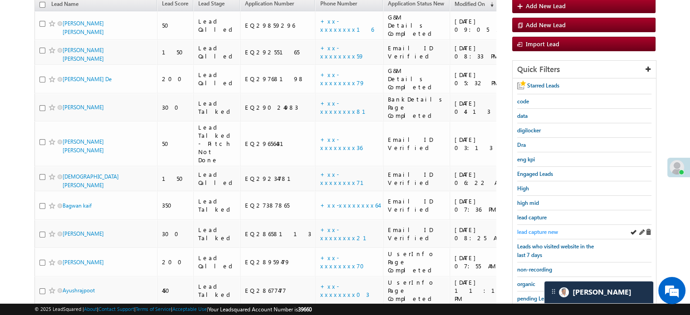
click at [550, 232] on span "lead capture new" at bounding box center [537, 232] width 41 height 7
click at [551, 233] on span "lead capture new" at bounding box center [537, 232] width 41 height 7
click at [551, 231] on span "lead capture new" at bounding box center [537, 232] width 41 height 7
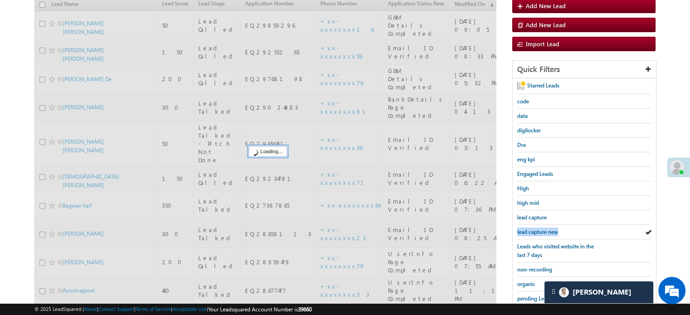
click at [551, 231] on span "lead capture new" at bounding box center [537, 232] width 41 height 7
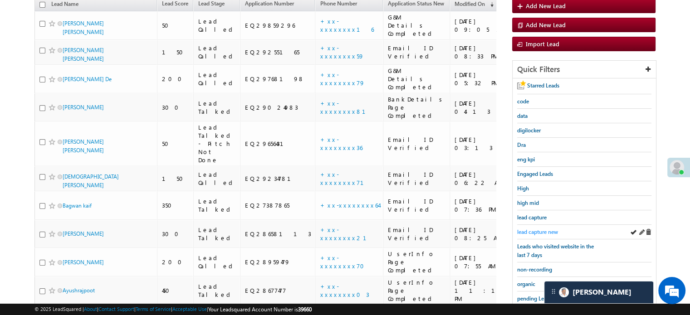
click at [553, 229] on span "lead capture new" at bounding box center [537, 232] width 41 height 7
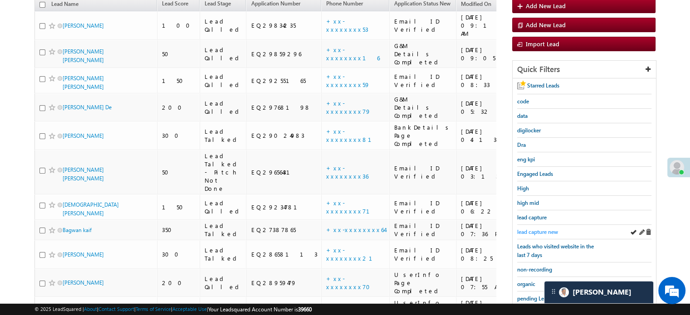
click at [549, 229] on span "lead capture new" at bounding box center [537, 232] width 41 height 7
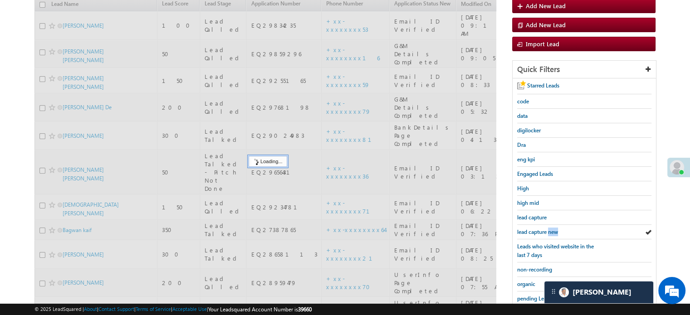
click at [549, 229] on span "lead capture new" at bounding box center [537, 232] width 41 height 7
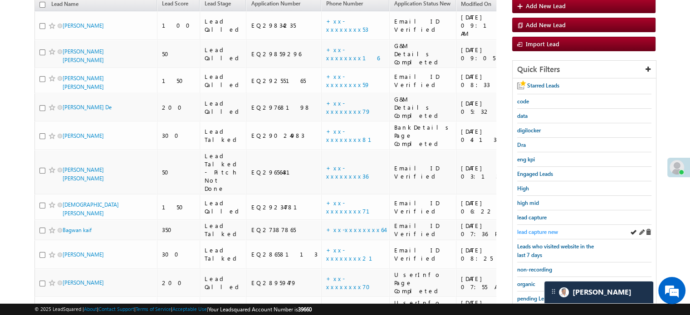
click at [554, 230] on span "lead capture new" at bounding box center [537, 232] width 41 height 7
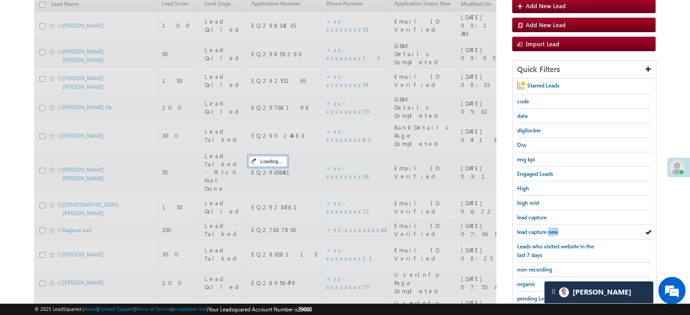
click at [554, 230] on span "lead capture new" at bounding box center [537, 232] width 41 height 7
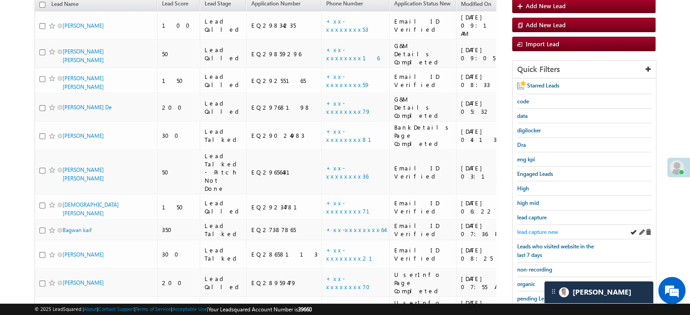
click at [534, 232] on span "lead capture new" at bounding box center [537, 232] width 41 height 7
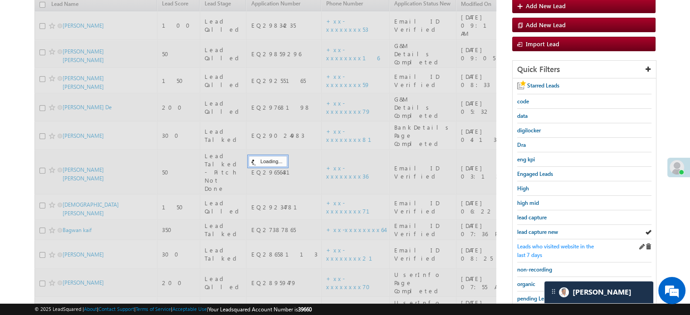
click at [537, 242] on link "Leads who visited website in the last 7 days" at bounding box center [558, 250] width 82 height 17
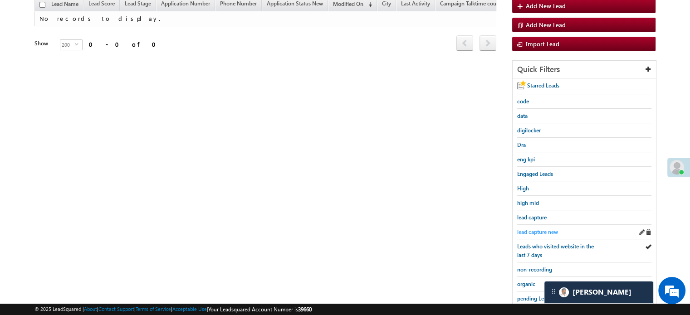
click at [548, 233] on span "lead capture new" at bounding box center [537, 232] width 41 height 7
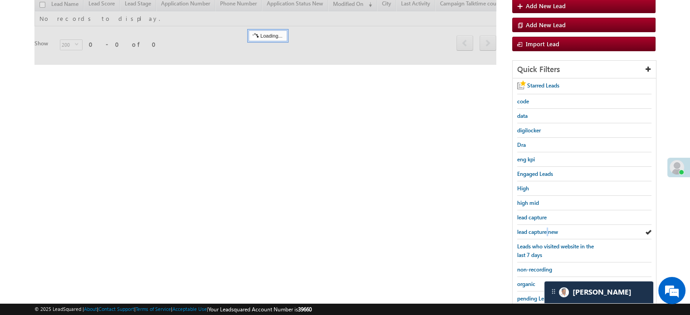
click at [548, 233] on span "lead capture new" at bounding box center [537, 232] width 41 height 7
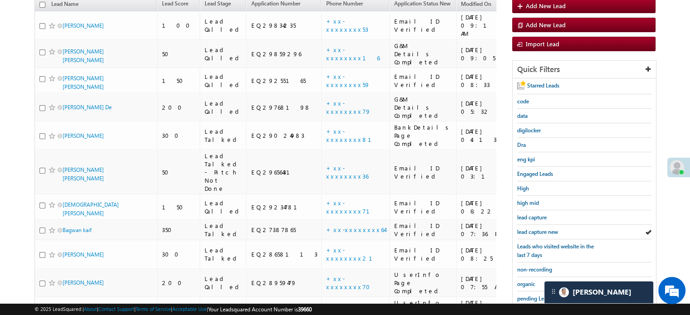
click at [548, 233] on span "lead capture new" at bounding box center [537, 232] width 41 height 7
click at [540, 230] on span "lead capture new" at bounding box center [537, 232] width 41 height 7
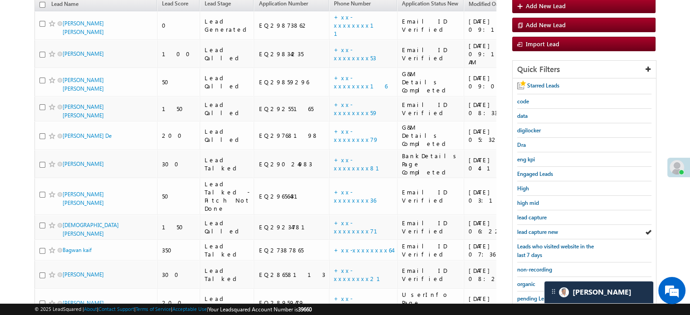
click at [540, 230] on span "lead capture new" at bounding box center [537, 232] width 41 height 7
click at [548, 234] on div "lead capture new" at bounding box center [584, 232] width 134 height 15
click at [541, 229] on span "lead capture new" at bounding box center [537, 232] width 41 height 7
click at [531, 231] on span "lead capture new" at bounding box center [537, 232] width 41 height 7
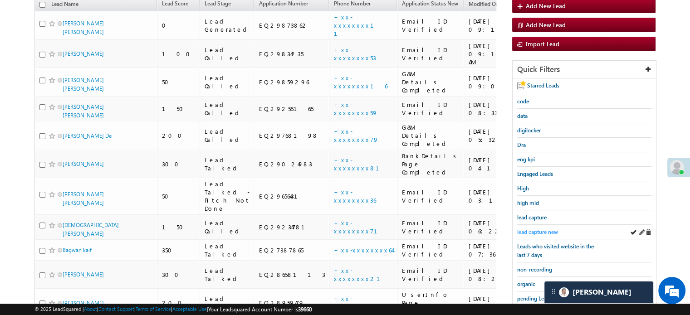
click at [542, 229] on span "lead capture new" at bounding box center [537, 232] width 41 height 7
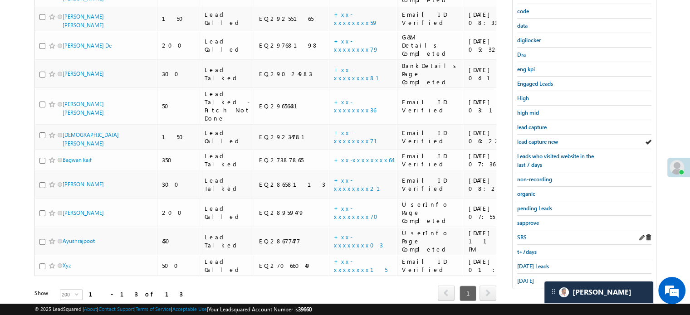
scroll to position [195, 0]
click at [530, 263] on span "Today's Leads" at bounding box center [533, 266] width 32 height 7
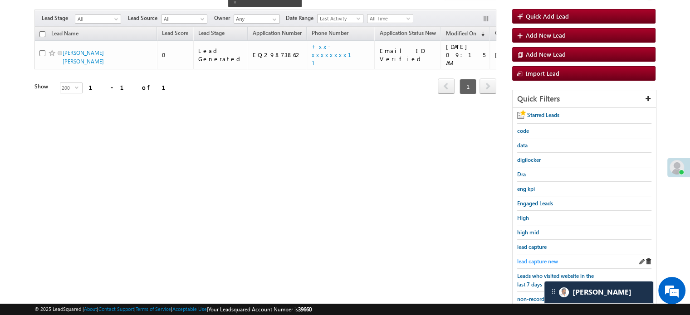
scroll to position [58, 0]
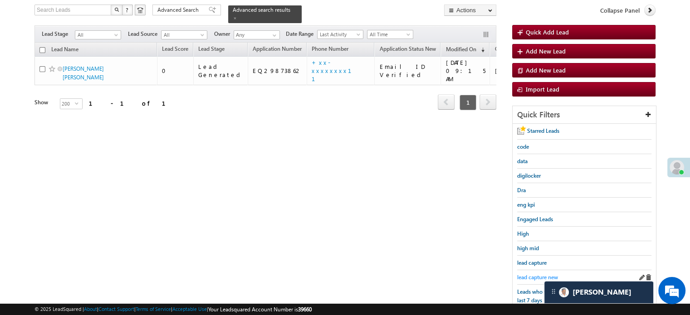
click at [526, 274] on span "lead capture new" at bounding box center [537, 277] width 41 height 7
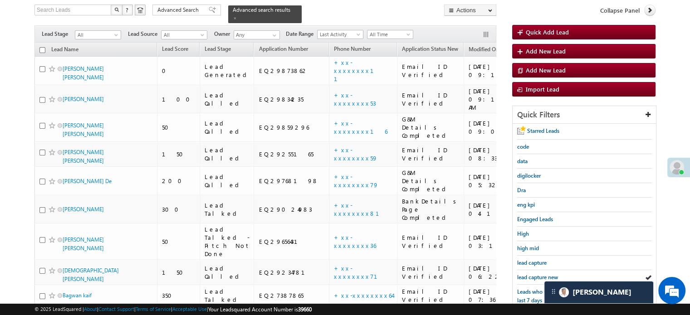
click at [526, 274] on span "lead capture new" at bounding box center [537, 277] width 41 height 7
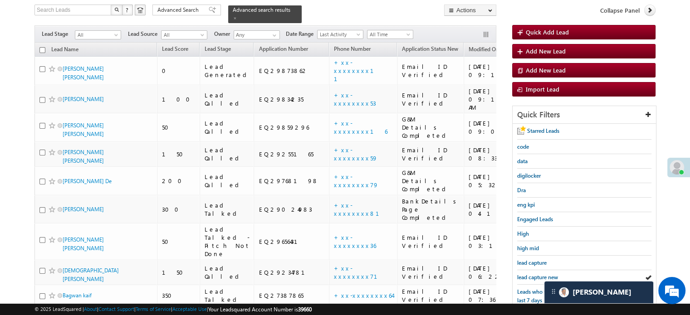
click at [526, 274] on span "lead capture new" at bounding box center [537, 277] width 41 height 7
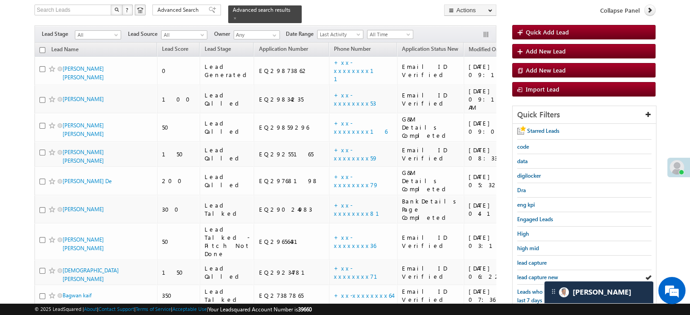
click at [526, 274] on span "lead capture new" at bounding box center [537, 277] width 41 height 7
click at [533, 275] on span "lead capture new" at bounding box center [537, 277] width 41 height 7
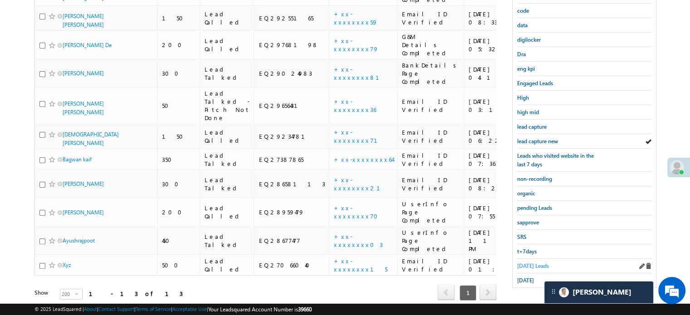
click at [526, 263] on span "Today's Leads" at bounding box center [533, 266] width 32 height 7
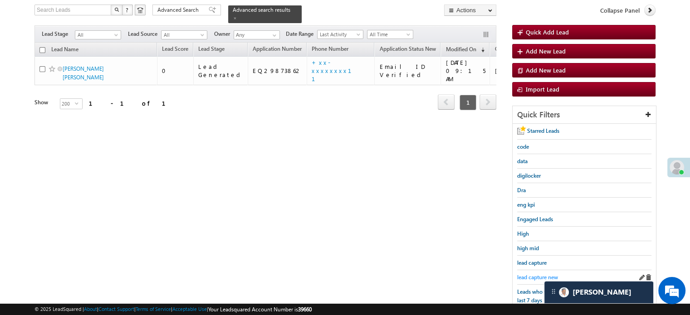
click at [530, 274] on span "lead capture new" at bounding box center [537, 277] width 41 height 7
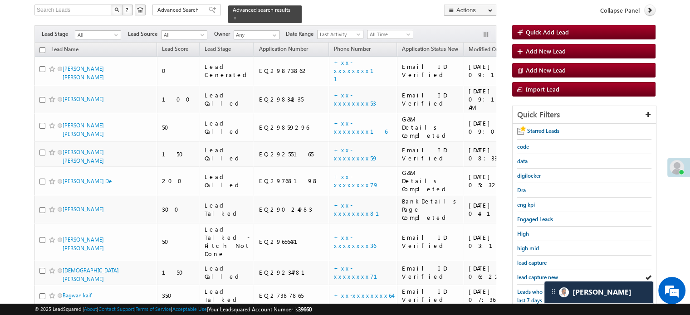
click at [530, 274] on span "lead capture new" at bounding box center [537, 277] width 41 height 7
click at [536, 274] on span "lead capture new" at bounding box center [537, 277] width 41 height 7
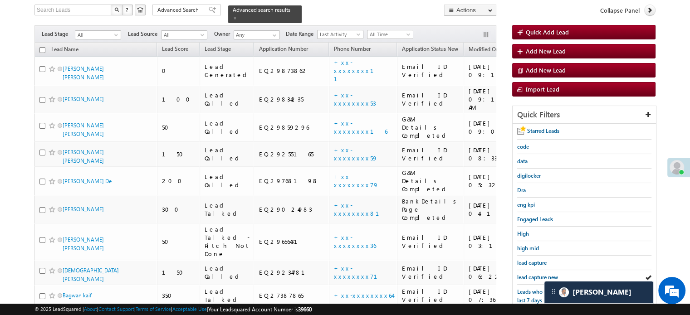
click at [536, 274] on span "lead capture new" at bounding box center [537, 277] width 41 height 7
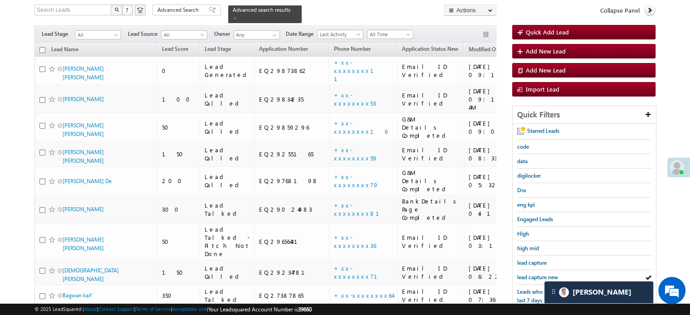
click at [536, 274] on span "lead capture new" at bounding box center [537, 277] width 41 height 7
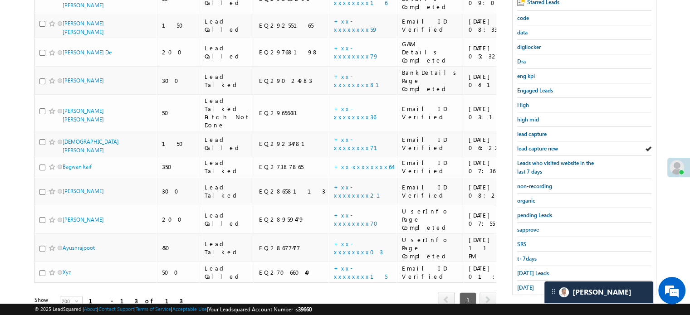
scroll to position [195, 0]
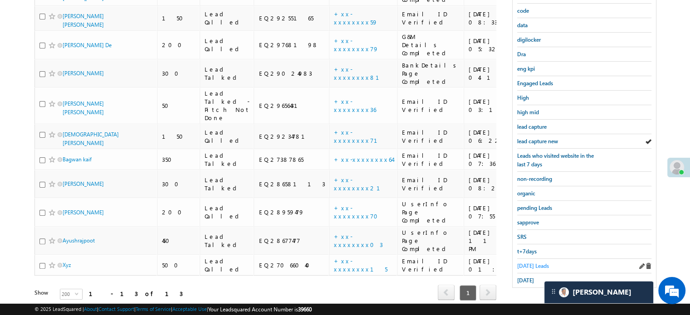
click at [524, 264] on span "Today's Leads" at bounding box center [533, 266] width 32 height 7
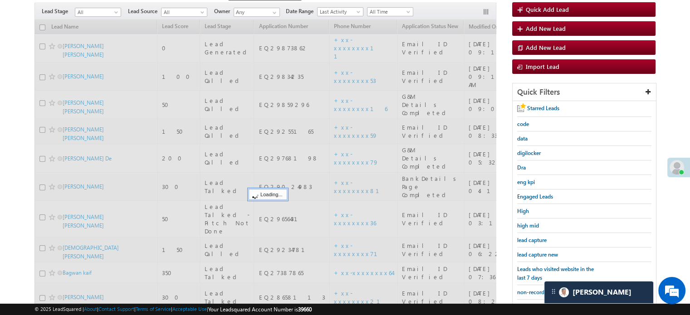
scroll to position [58, 0]
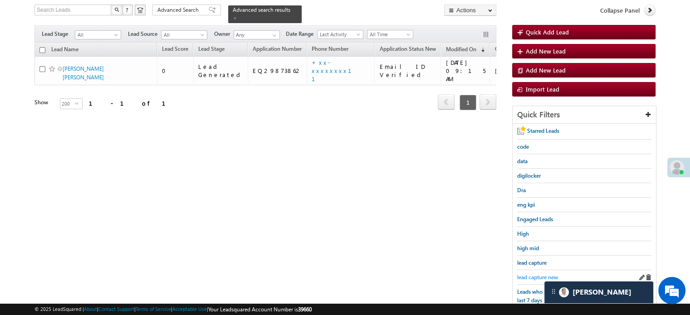
click at [525, 274] on span "lead capture new" at bounding box center [537, 277] width 41 height 7
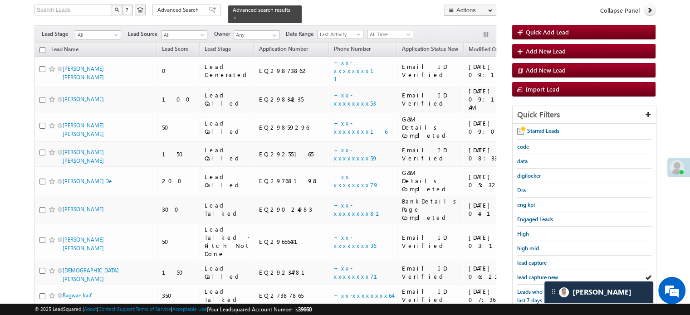
click at [525, 274] on span "lead capture new" at bounding box center [537, 277] width 41 height 7
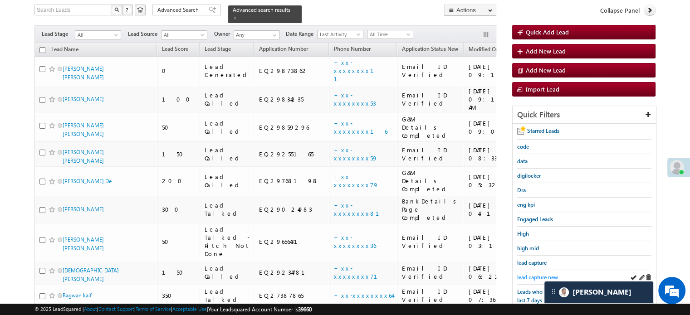
click at [533, 274] on span "lead capture new" at bounding box center [537, 277] width 41 height 7
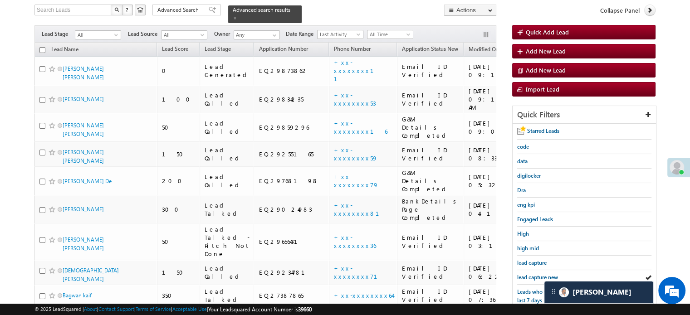
click at [533, 274] on span "lead capture new" at bounding box center [537, 277] width 41 height 7
click at [524, 274] on span "lead capture new" at bounding box center [537, 277] width 41 height 7
click at [531, 274] on span "lead capture new" at bounding box center [537, 277] width 41 height 7
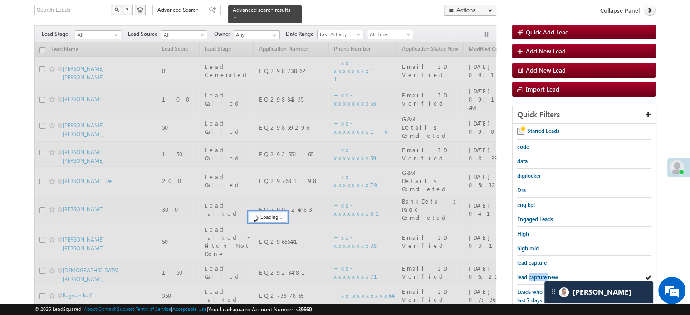
click at [531, 274] on span "lead capture new" at bounding box center [537, 277] width 41 height 7
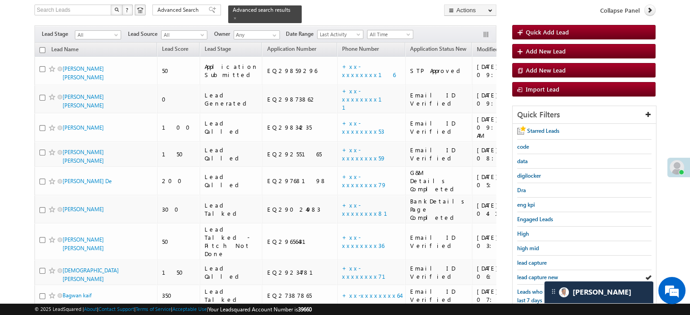
click at [531, 274] on span "lead capture new" at bounding box center [537, 277] width 41 height 7
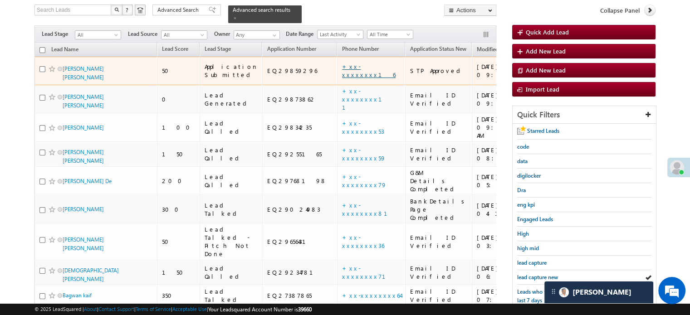
click at [342, 66] on link "+xx-xxxxxxxx16" at bounding box center [369, 71] width 54 height 16
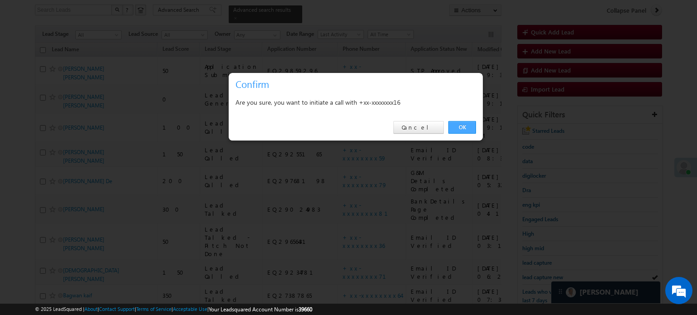
click at [464, 122] on link "OK" at bounding box center [462, 127] width 28 height 13
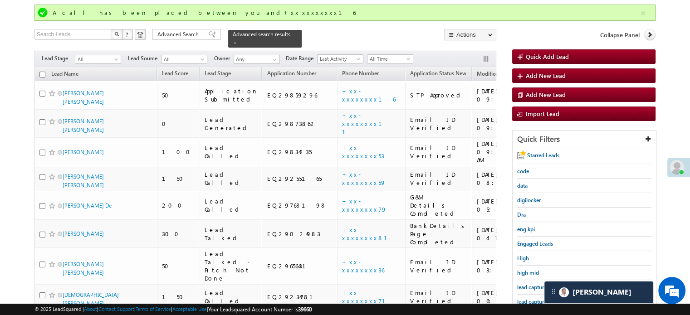
scroll to position [83, 0]
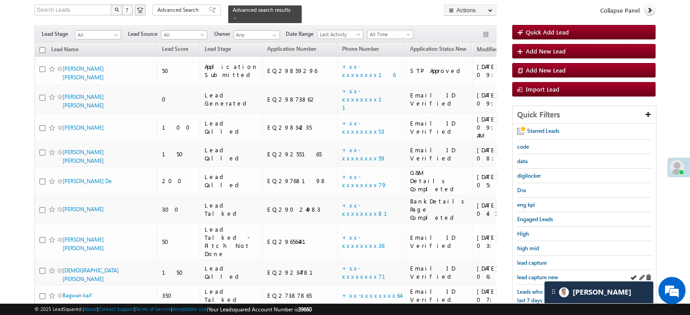
click at [539, 280] on div "lead capture new" at bounding box center [584, 277] width 134 height 15
click at [535, 278] on span "lead capture new" at bounding box center [537, 277] width 41 height 7
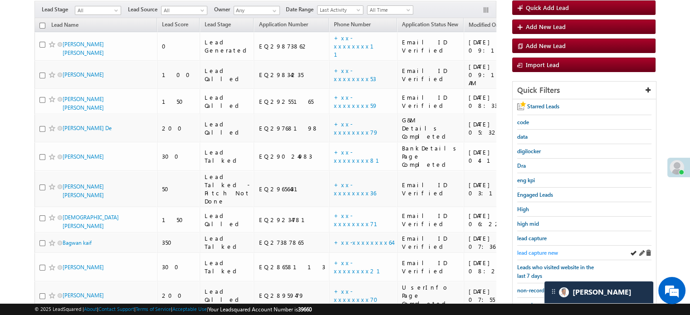
scroll to position [58, 0]
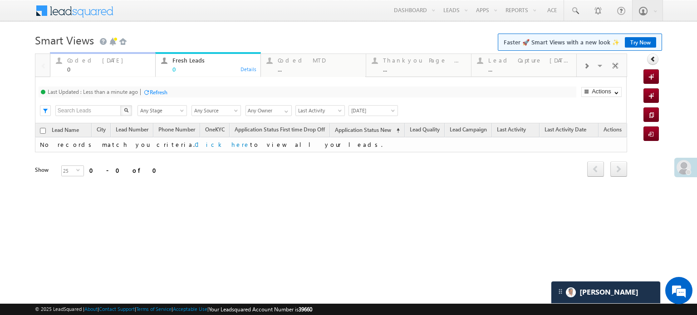
click at [98, 68] on div "0" at bounding box center [108, 69] width 83 height 7
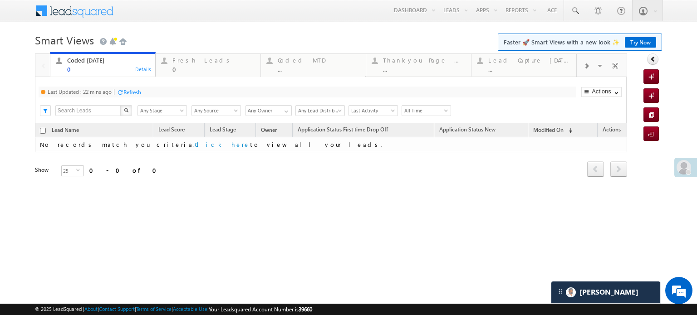
click at [137, 96] on div "Refresh" at bounding box center [129, 92] width 24 height 9
click at [190, 59] on div "Fresh Leads" at bounding box center [213, 60] width 83 height 7
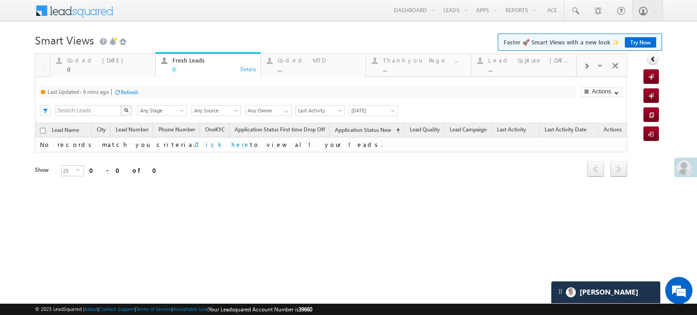
click at [140, 90] on div "Last Updated : 6 mins ago Refresh Refreshing..." at bounding box center [307, 92] width 537 height 11
click at [138, 90] on div "Refresh" at bounding box center [130, 92] width 18 height 7
click at [107, 67] on div "0" at bounding box center [108, 69] width 83 height 7
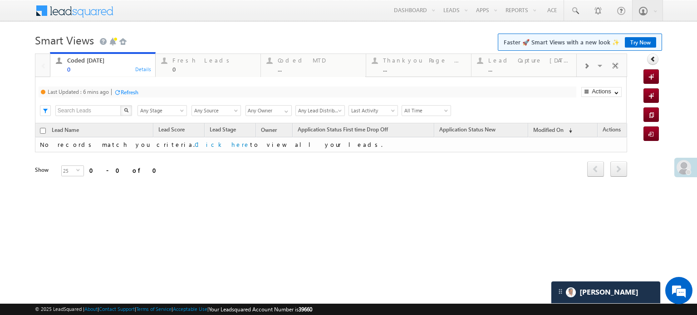
click at [122, 85] on div "Last Updated : 6 mins ago Refresh Refreshing... Search X Lead Stage Any Stage A…" at bounding box center [330, 100] width 591 height 46
click at [125, 91] on div "Refresh" at bounding box center [130, 92] width 18 height 7
click at [189, 62] on div "Fresh Leads" at bounding box center [213, 60] width 83 height 7
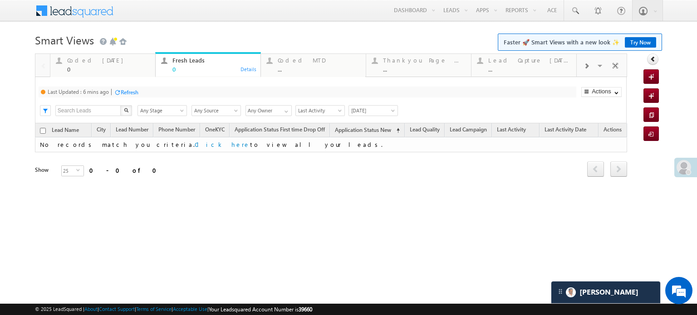
click at [118, 92] on div at bounding box center [117, 92] width 7 height 7
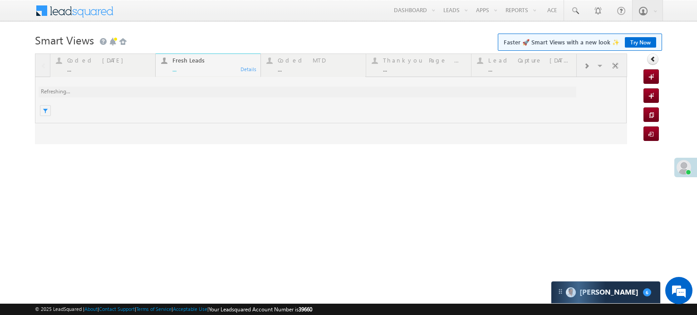
click at [644, 40] on link "Try Now" at bounding box center [639, 42] width 31 height 10
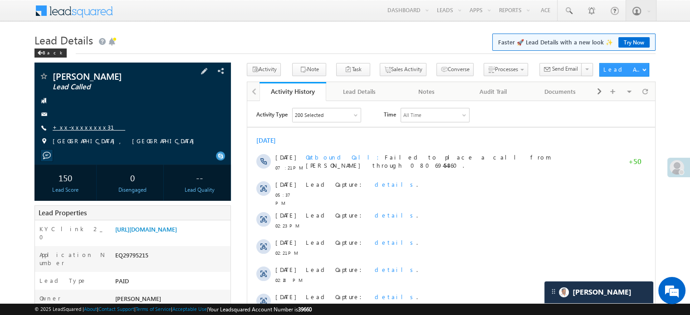
click at [76, 131] on link "+xx-xxxxxxxx31" at bounding box center [89, 127] width 73 height 8
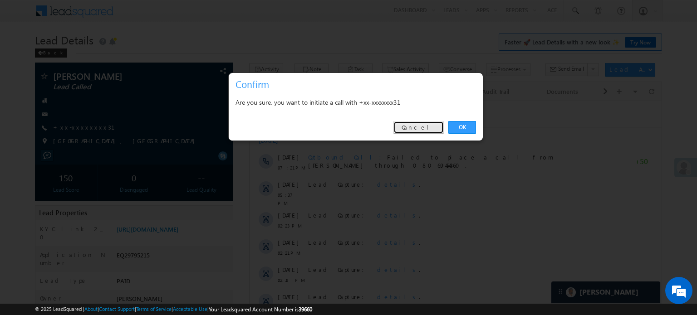
click at [435, 127] on link "Cancel" at bounding box center [418, 127] width 50 height 13
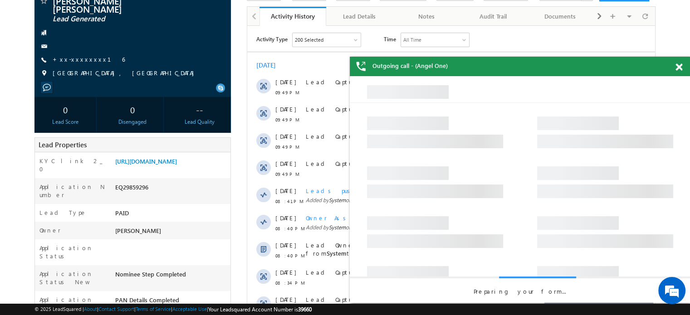
scroll to position [136, 0]
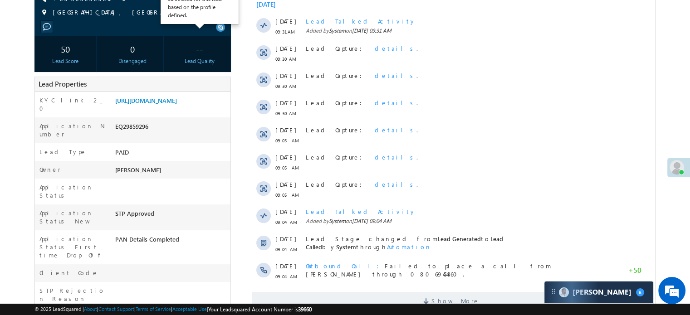
scroll to position [45, 0]
